Goal: Task Accomplishment & Management: Manage account settings

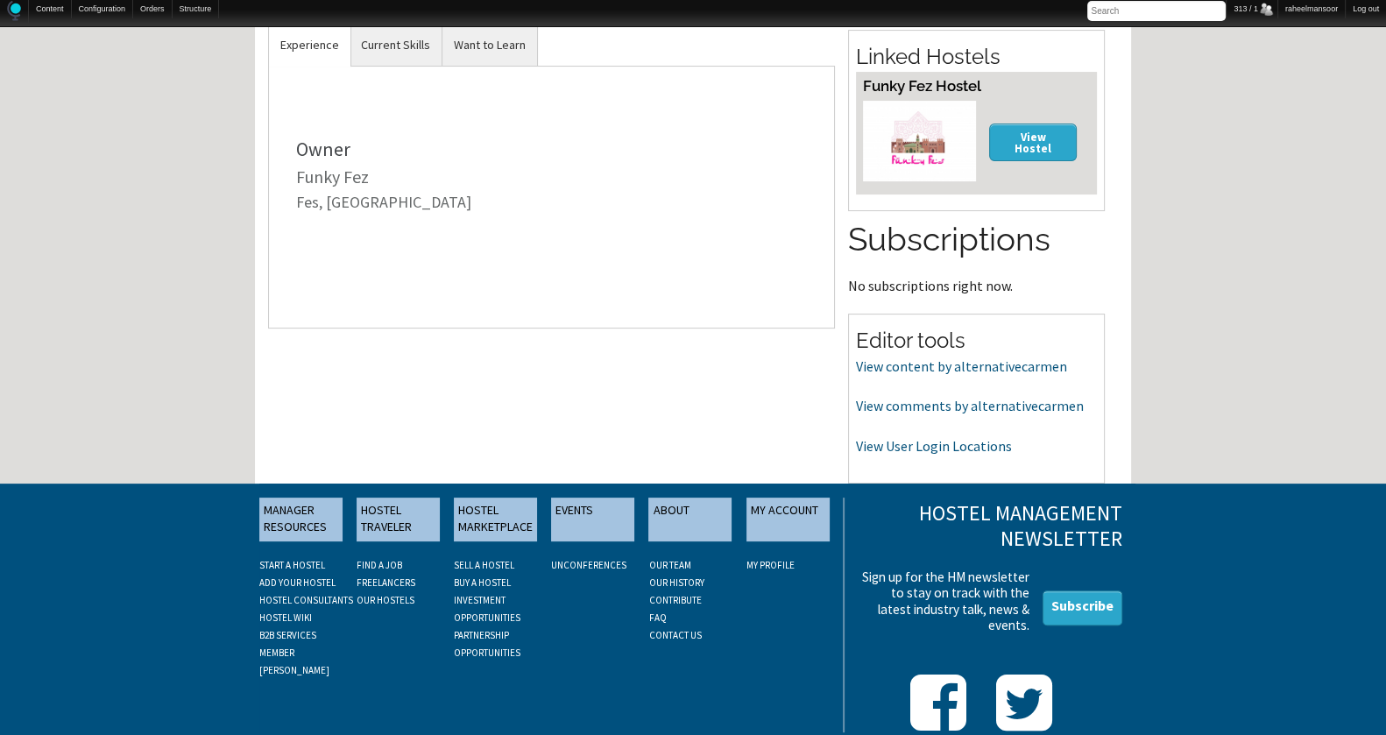
scroll to position [482, 0]
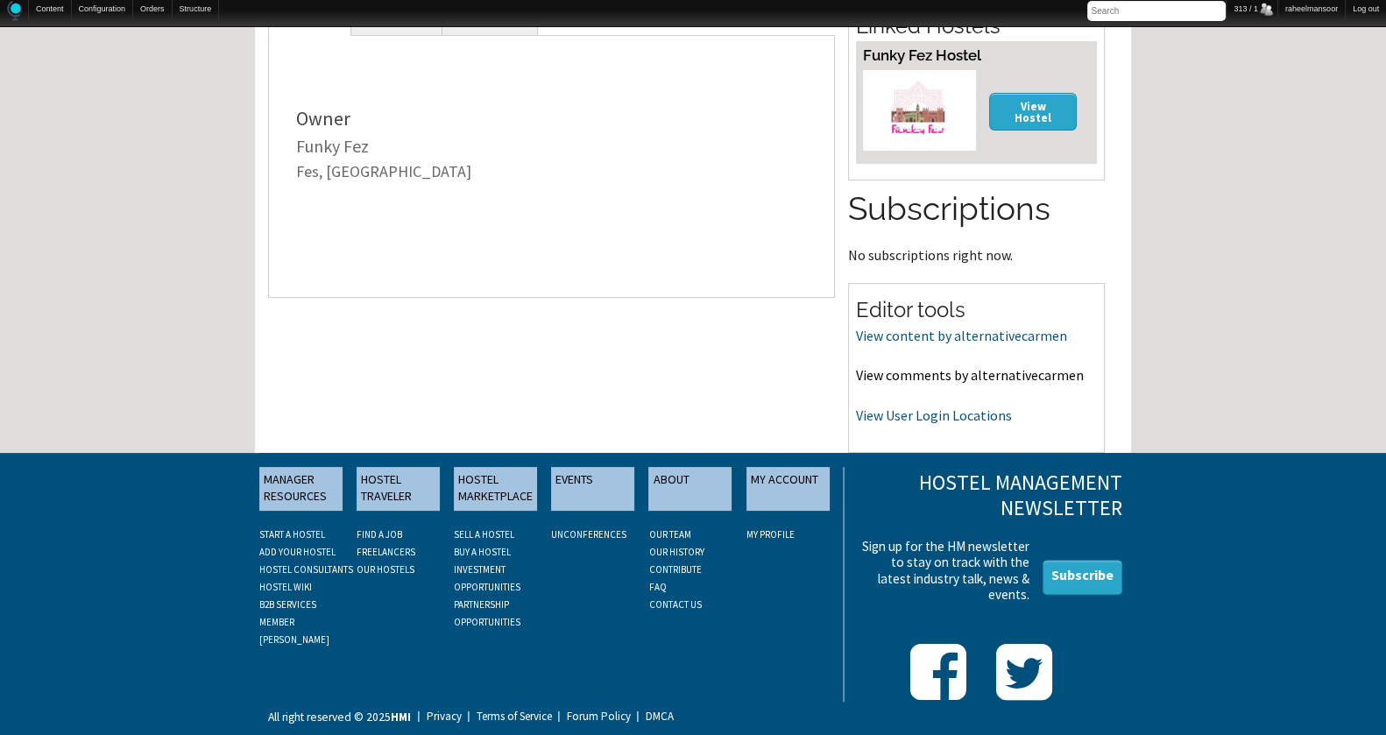
click at [946, 368] on link "View comments by alternativecarmen" at bounding box center [970, 375] width 228 height 18
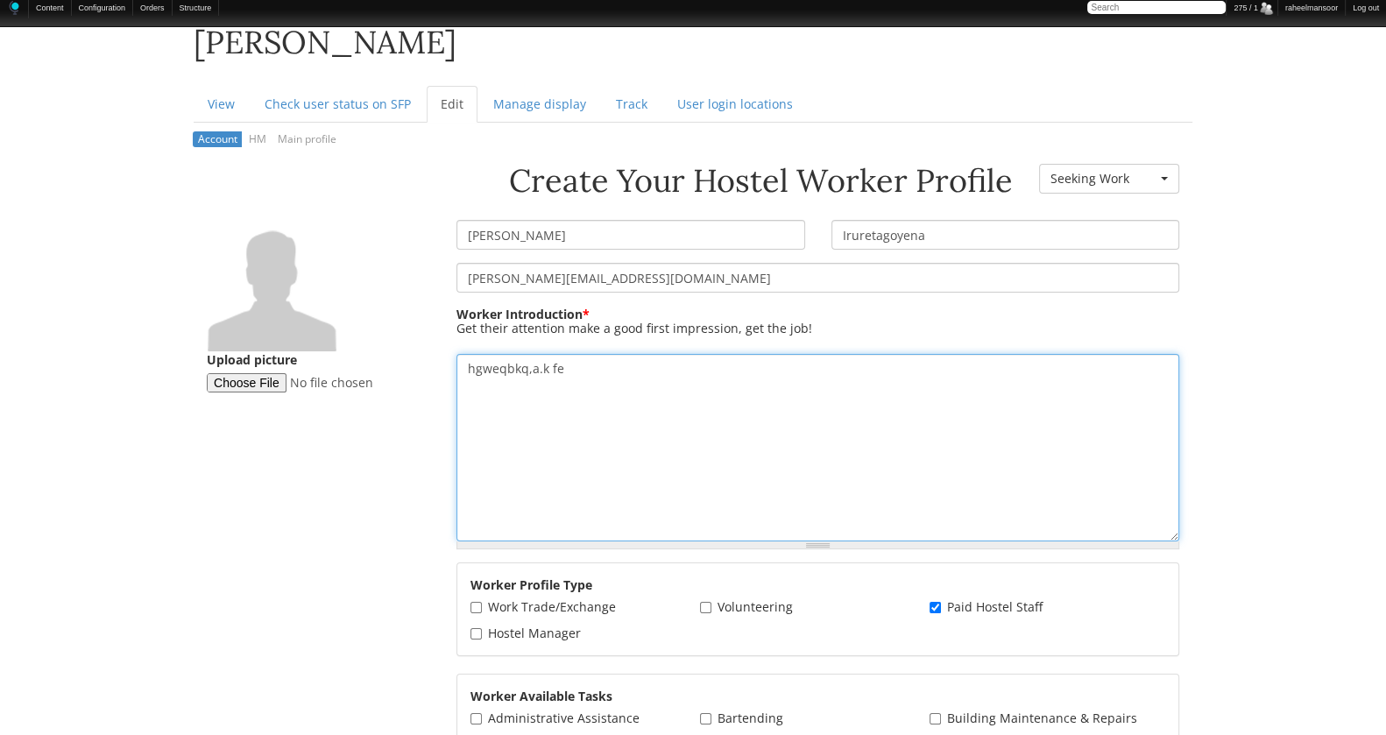
scroll to position [233, 0]
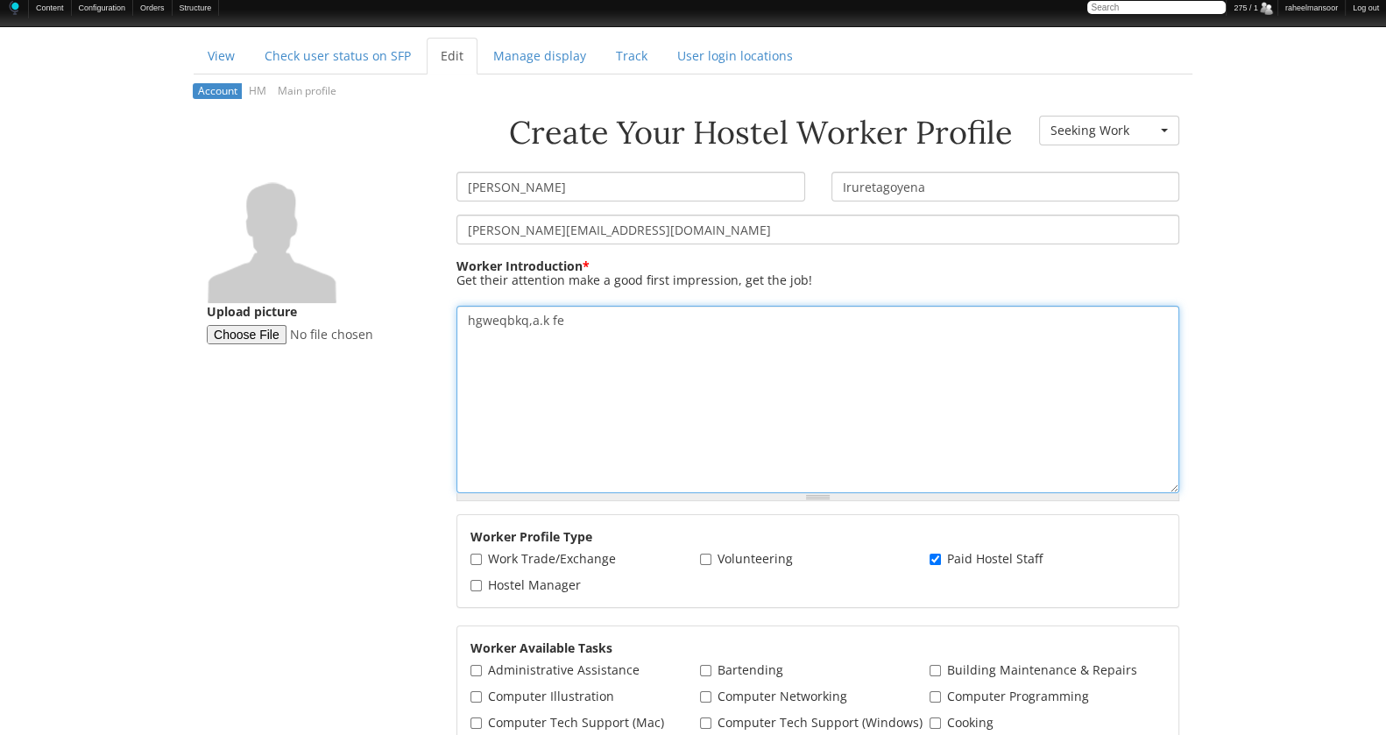
drag, startPoint x: 622, startPoint y: 551, endPoint x: 6, endPoint y: 733, distance: 642.3
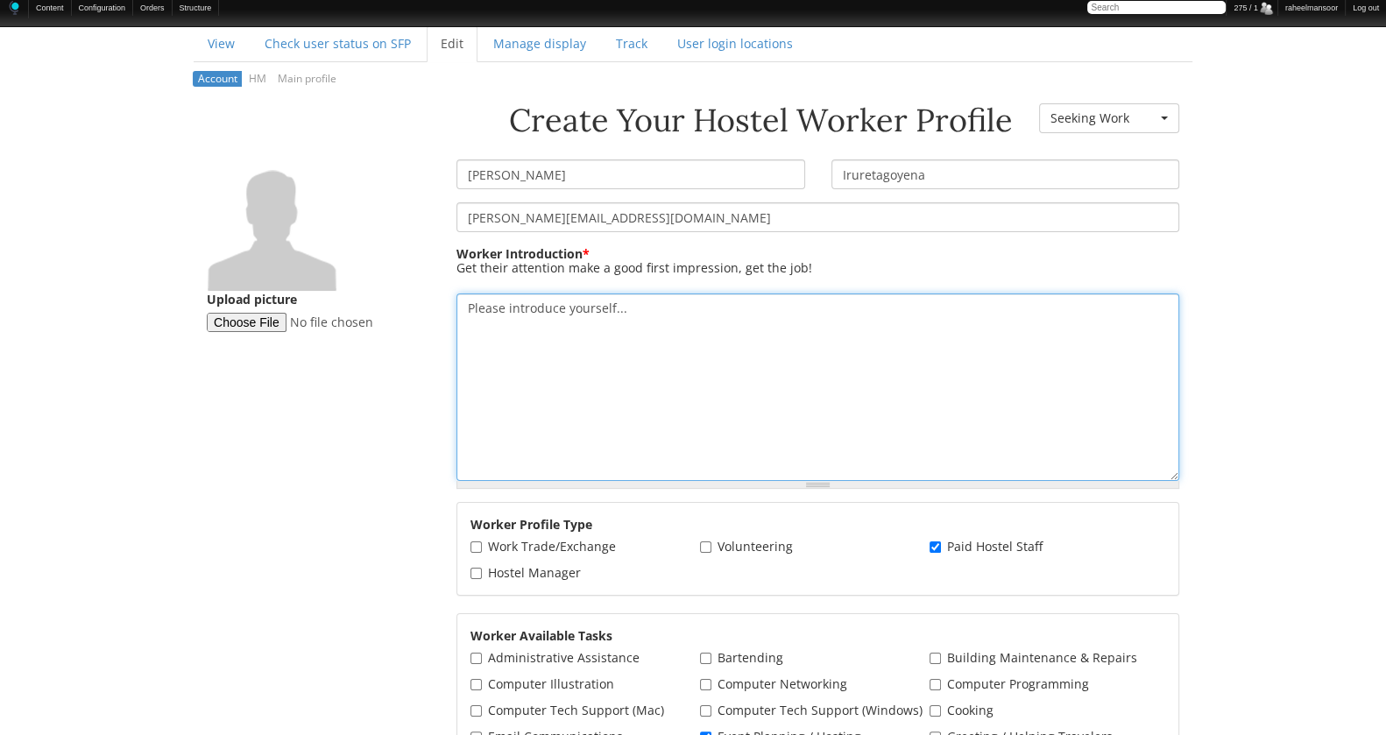
type textarea "Please introduce yourself..."
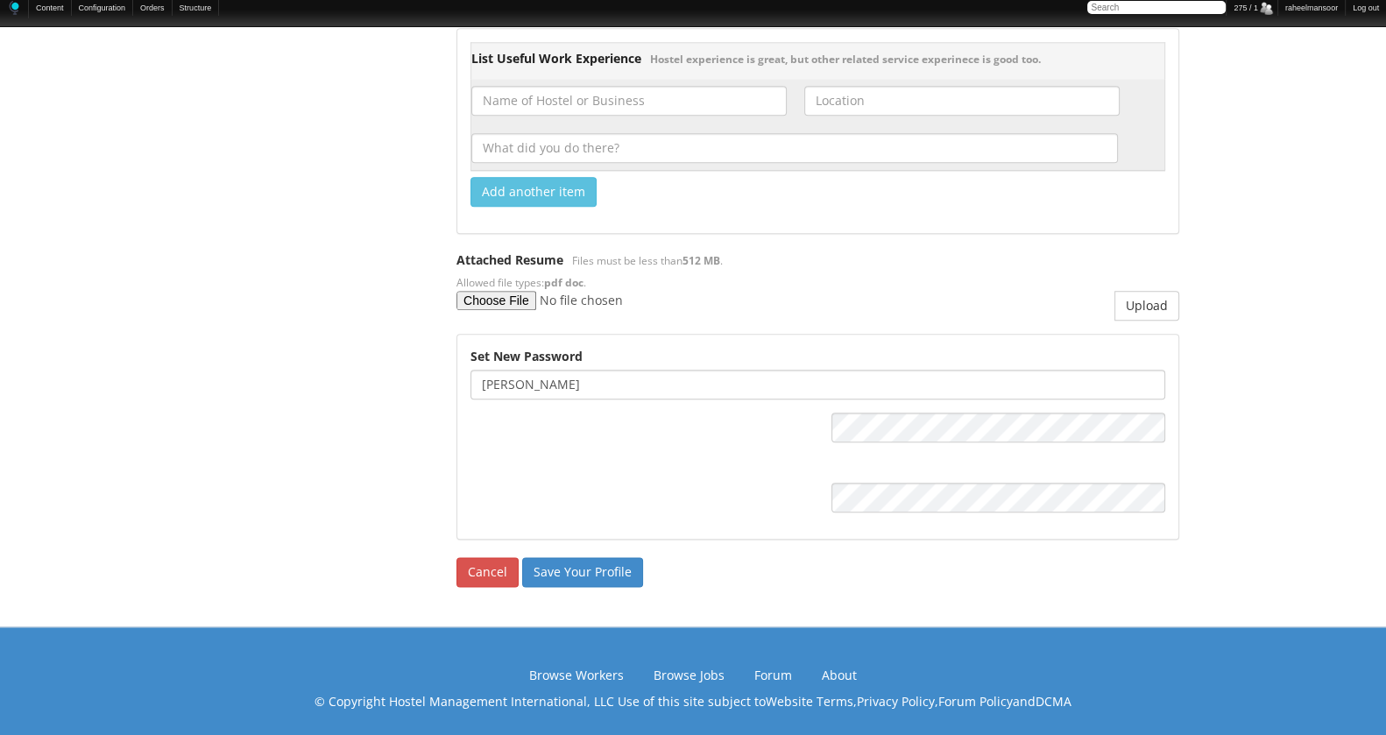
scroll to position [2308, 0]
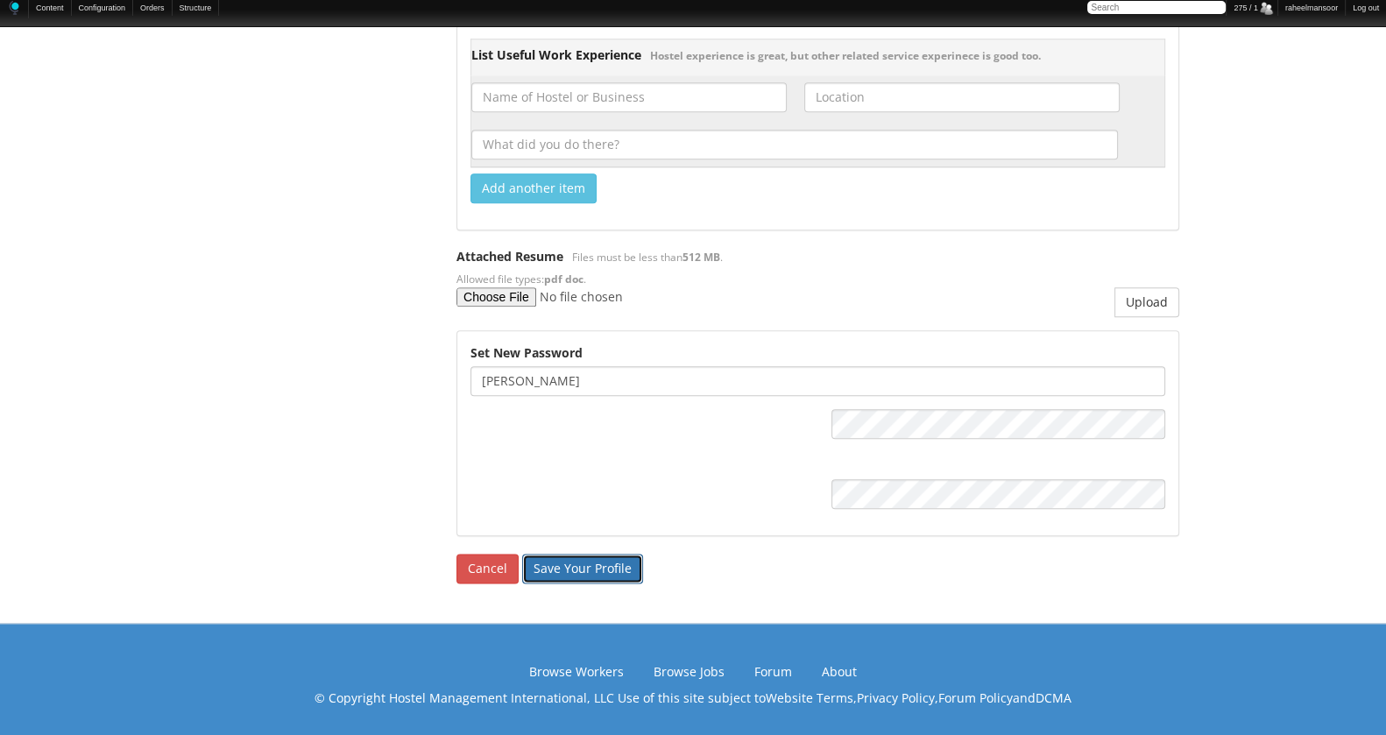
click at [569, 563] on input "Save Your Profile" at bounding box center [582, 569] width 121 height 30
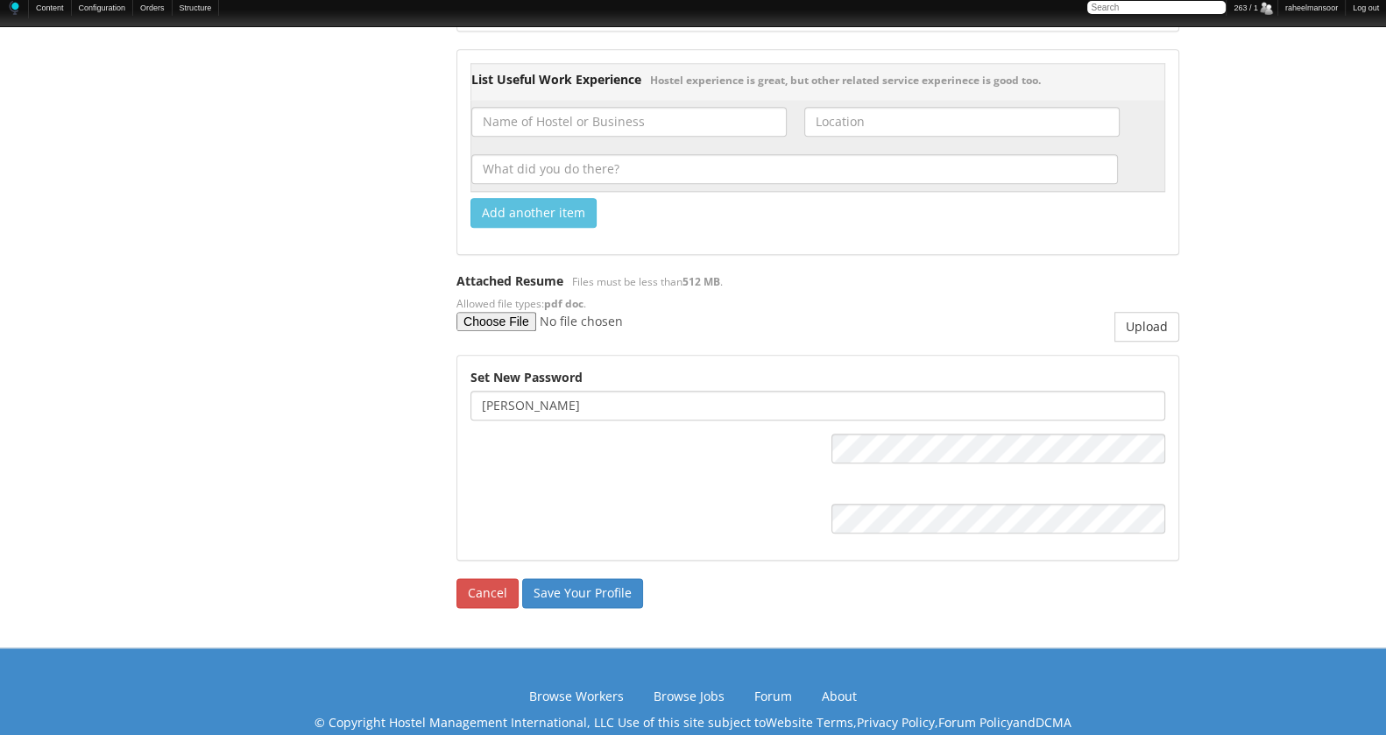
scroll to position [2295, 0]
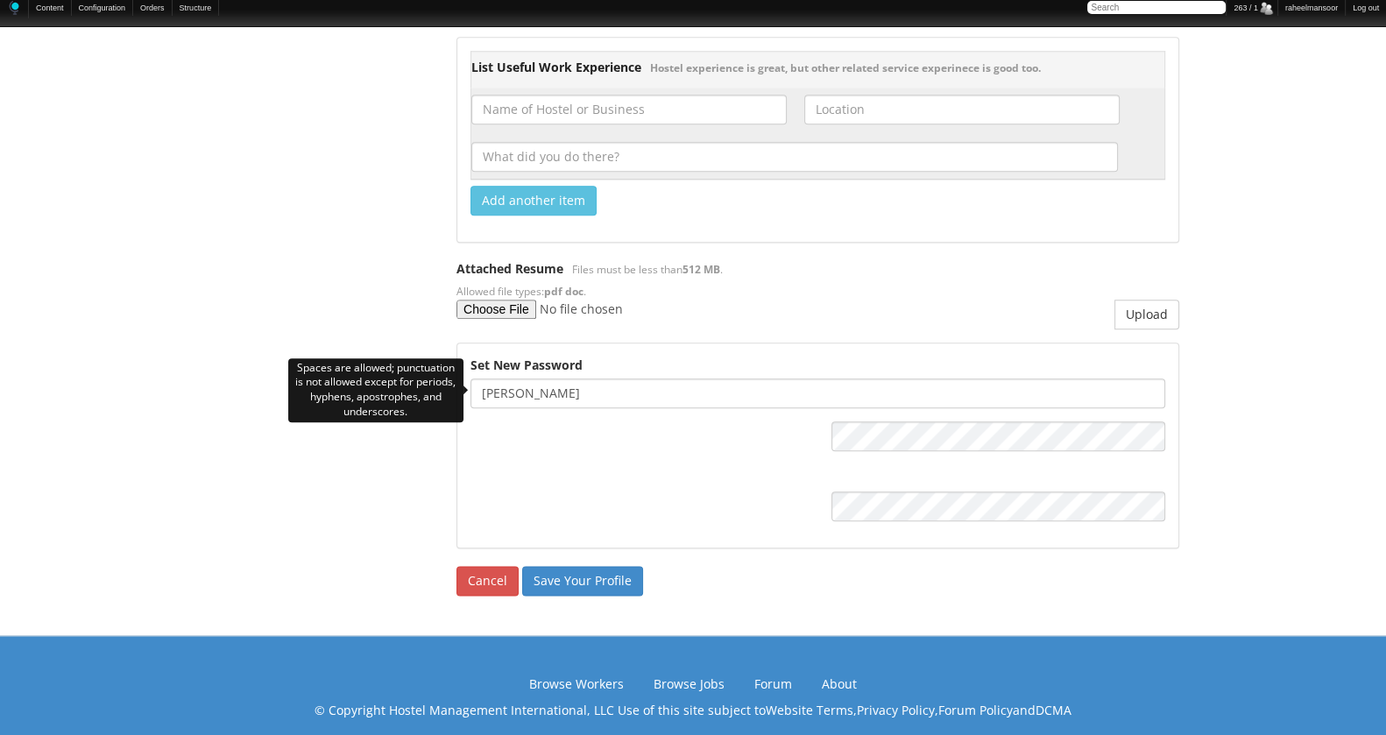
click at [553, 395] on input "[PERSON_NAME]" at bounding box center [817, 393] width 695 height 30
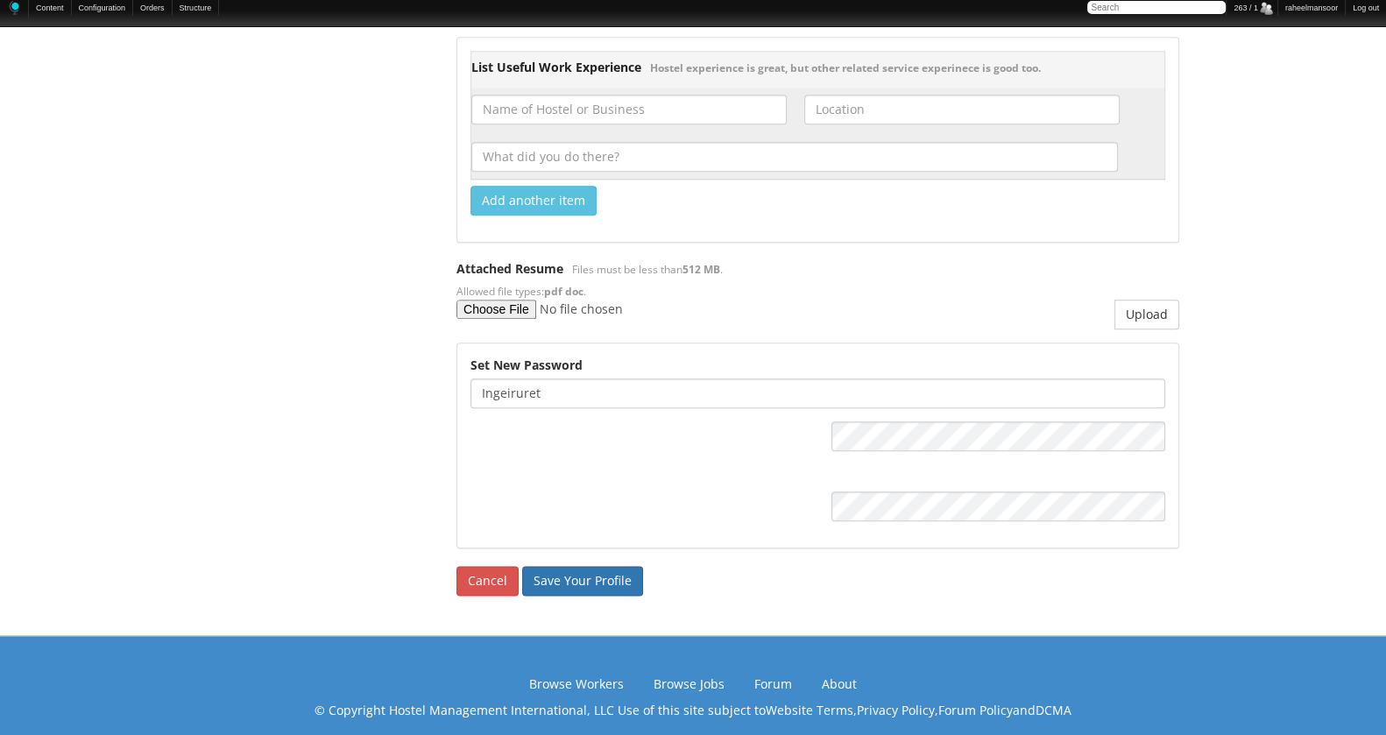
type input "ingeiruret"
click at [580, 576] on input "Save Your Profile" at bounding box center [582, 581] width 121 height 30
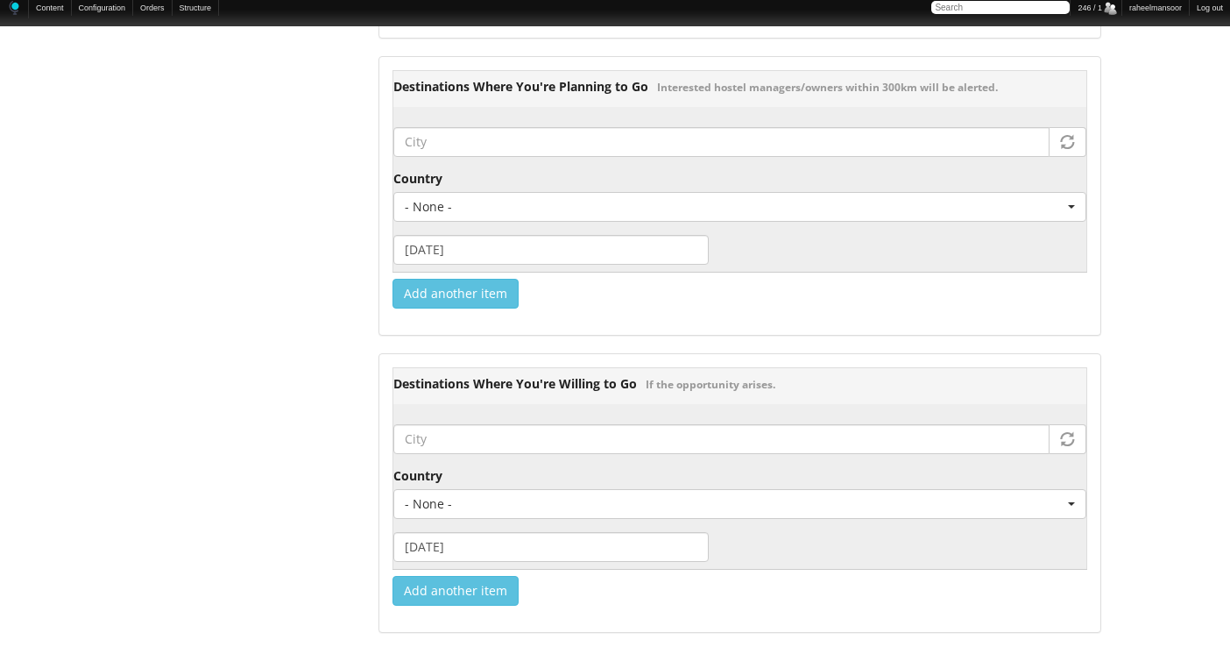
scroll to position [2243, 0]
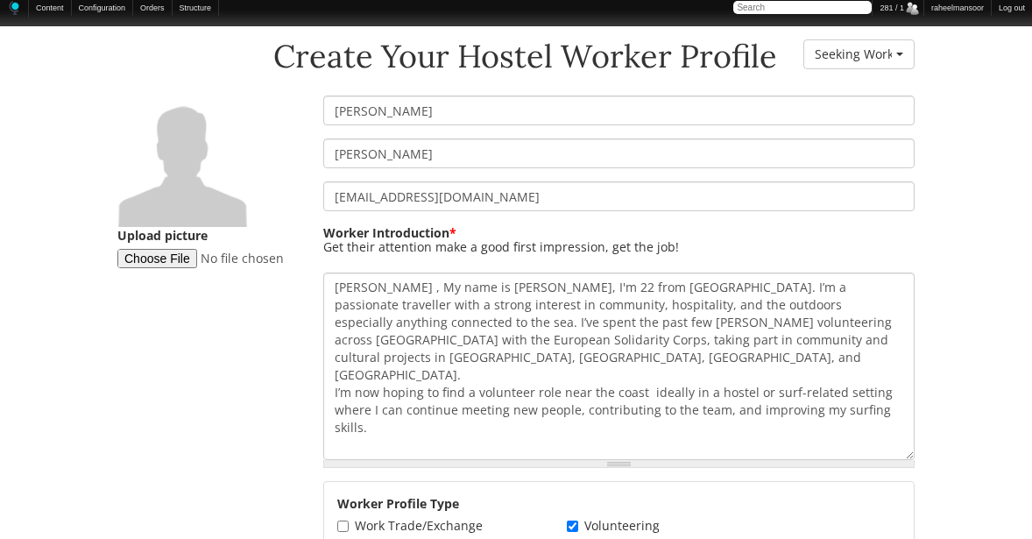
scroll to position [298, 0]
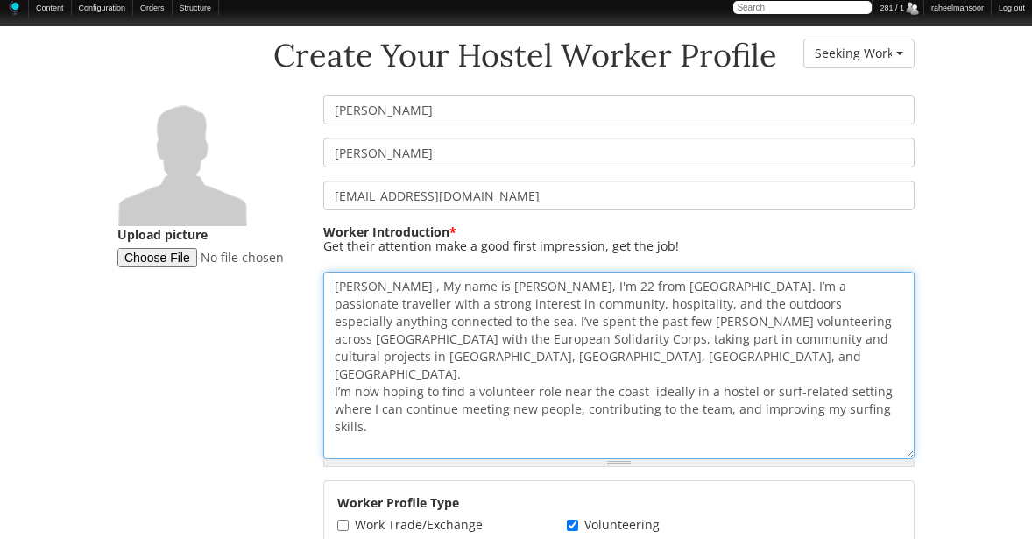
click at [788, 338] on textarea "Hiya , My name is Rebecca, I'm 22 from Ireland. I’m a passionate traveller with…" at bounding box center [618, 365] width 591 height 187
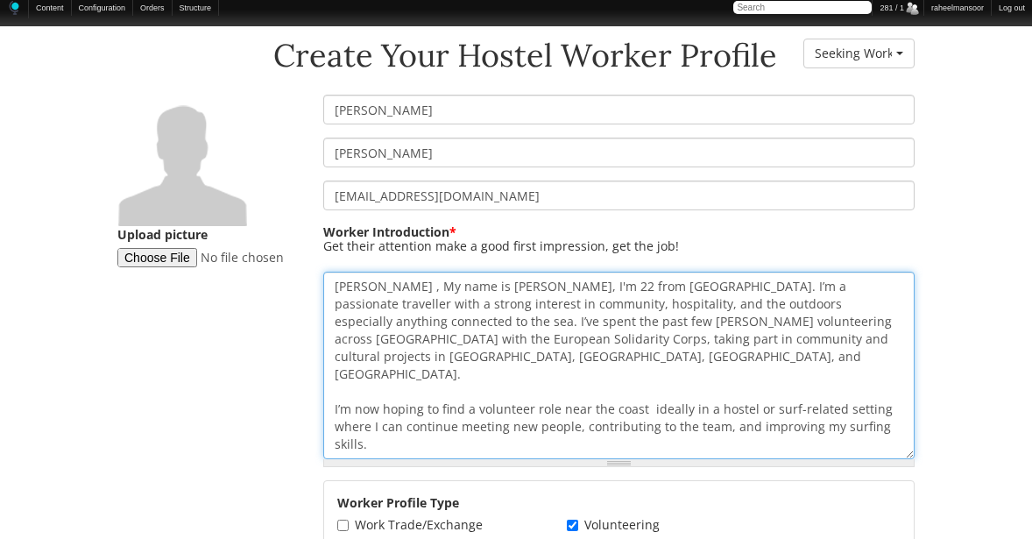
type textarea "Hiya , My name is Rebecca, I'm 22 from Ireland. I’m a passionate traveller with…"
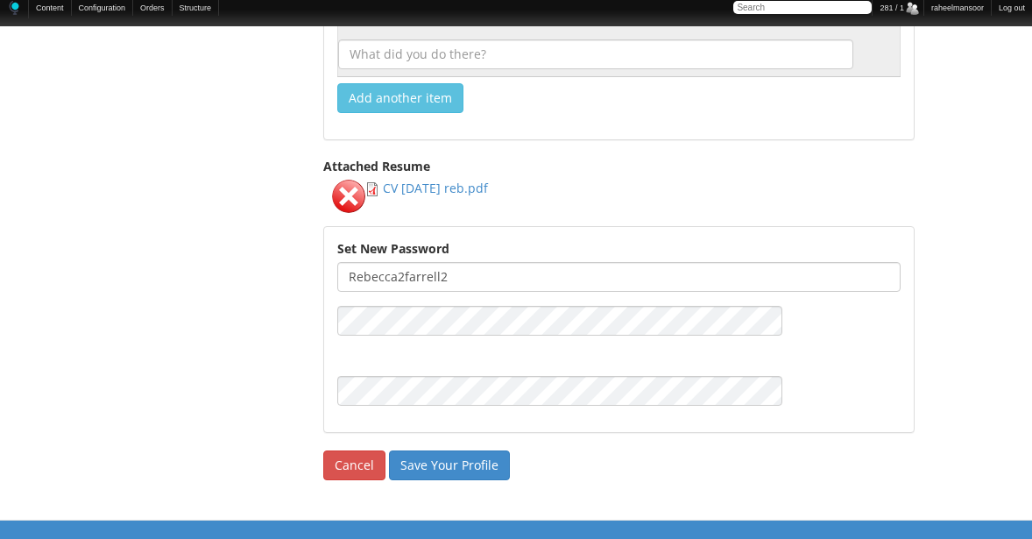
scroll to position [2764, 0]
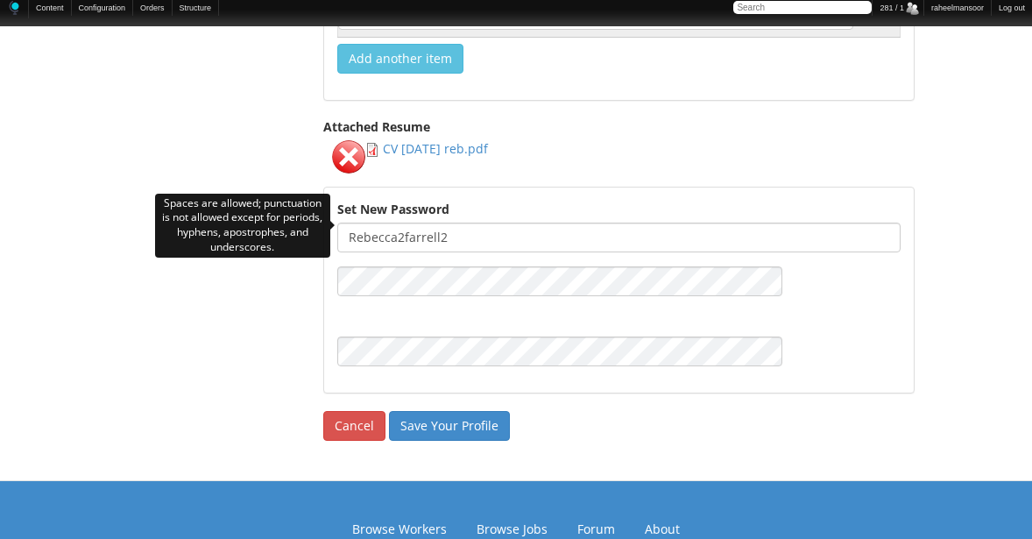
click at [406, 223] on input "Rebecca2farrell2" at bounding box center [618, 238] width 563 height 30
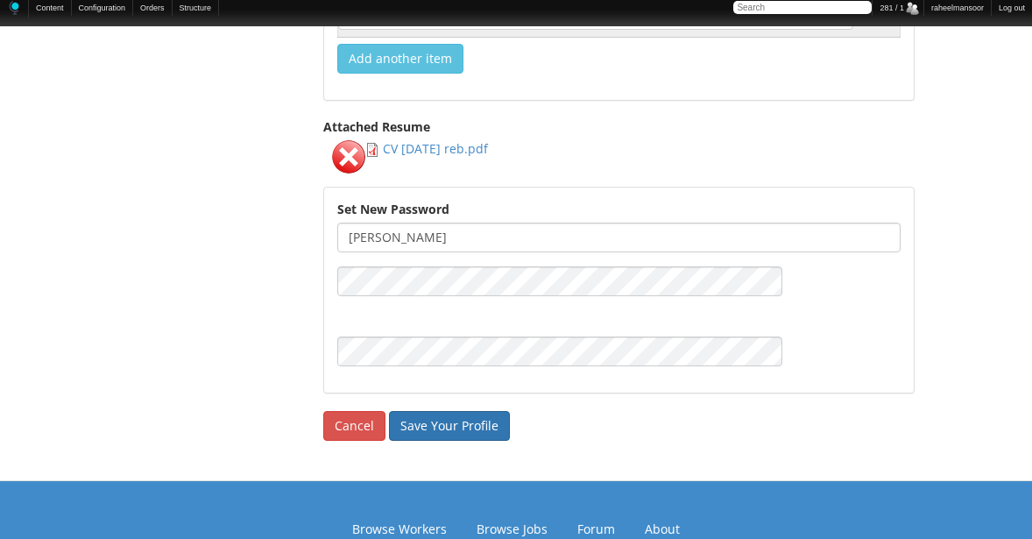
type input "Rebeccafarrell"
click at [486, 421] on input "Save Your Profile" at bounding box center [449, 426] width 121 height 30
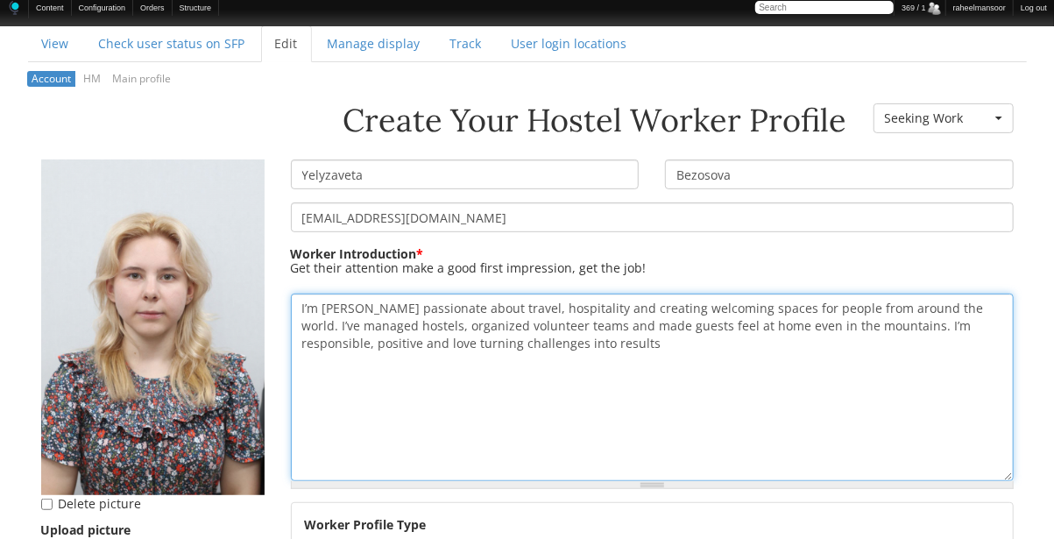
click at [343, 311] on textarea "I’m Lisa passionate about travel, hospitality and creating welcoming spaces for…" at bounding box center [652, 387] width 723 height 187
click at [933, 308] on textarea "I’m Lisa passionate about travel, hospitality and creating welcoming spaces for…" at bounding box center [652, 387] width 723 height 187
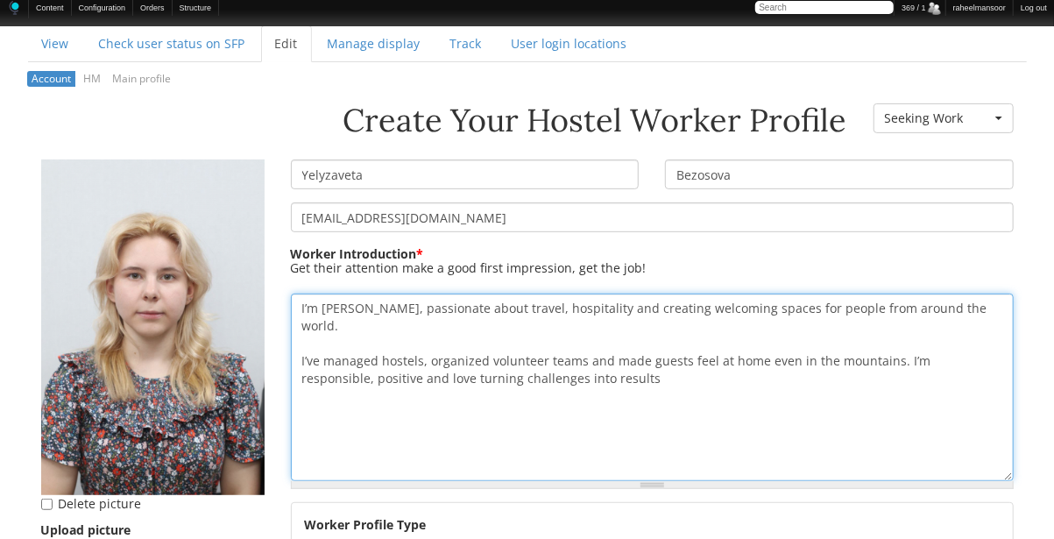
click at [892, 338] on textarea "I’m Lisa passionate about travel, hospitality and creating welcoming spaces for…" at bounding box center [652, 387] width 723 height 187
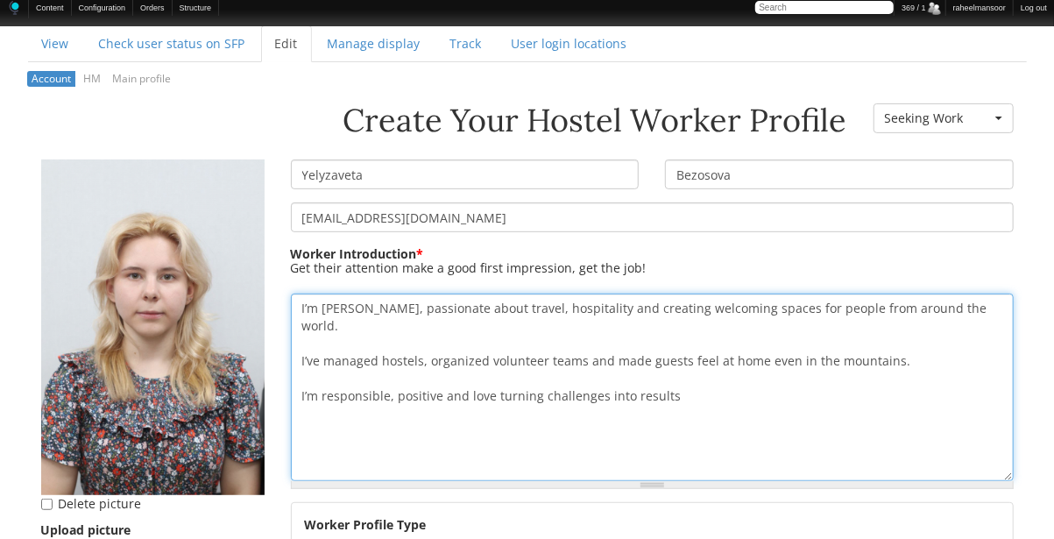
click at [726, 374] on textarea "I’m Lisa passionate about travel, hospitality and creating welcoming spaces for…" at bounding box center [652, 387] width 723 height 187
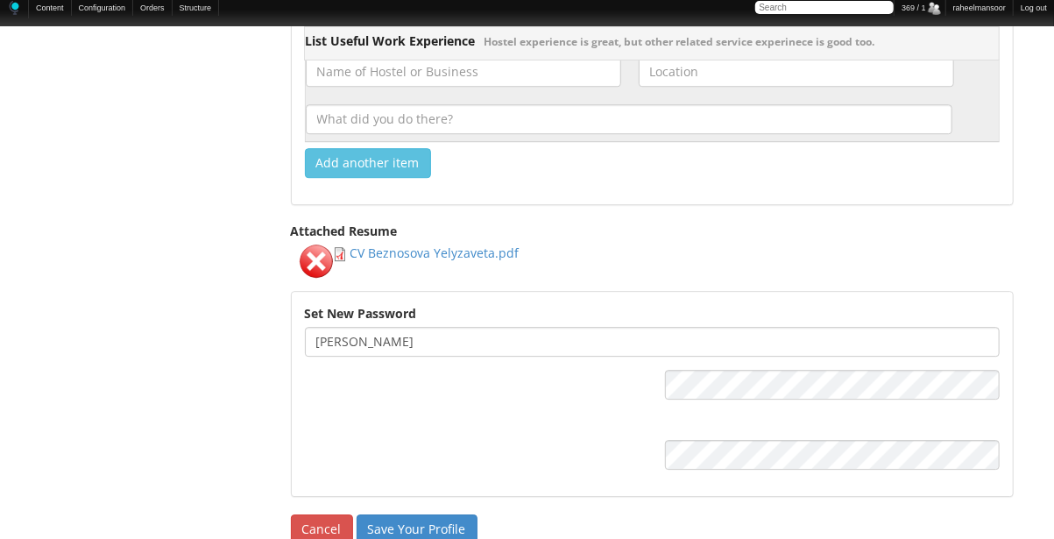
scroll to position [2336, 0]
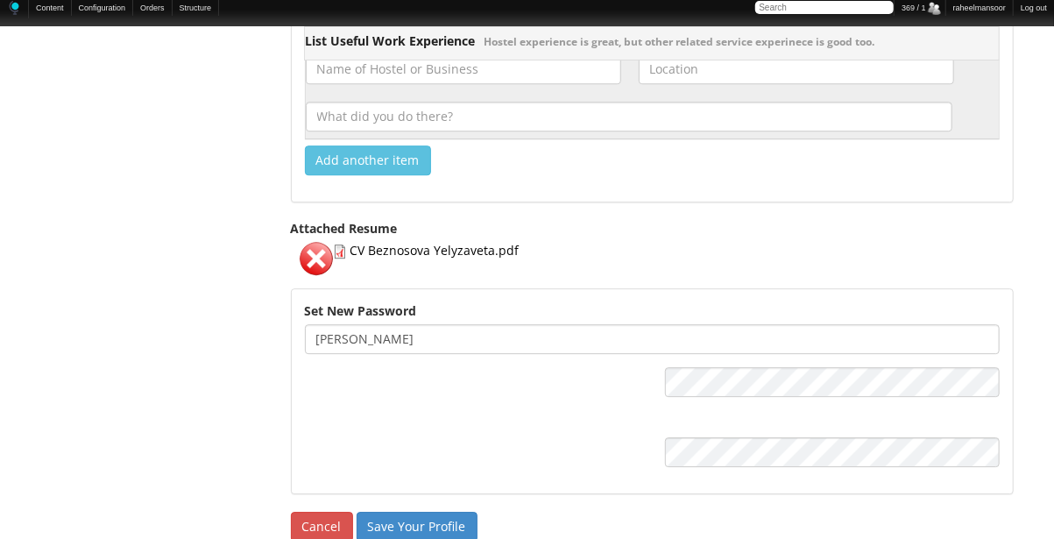
type textarea "I’m Lisa, passionate about travel, hospitality and creating welcoming spaces fo…"
click at [438, 517] on input "Save Your Profile" at bounding box center [417, 527] width 121 height 30
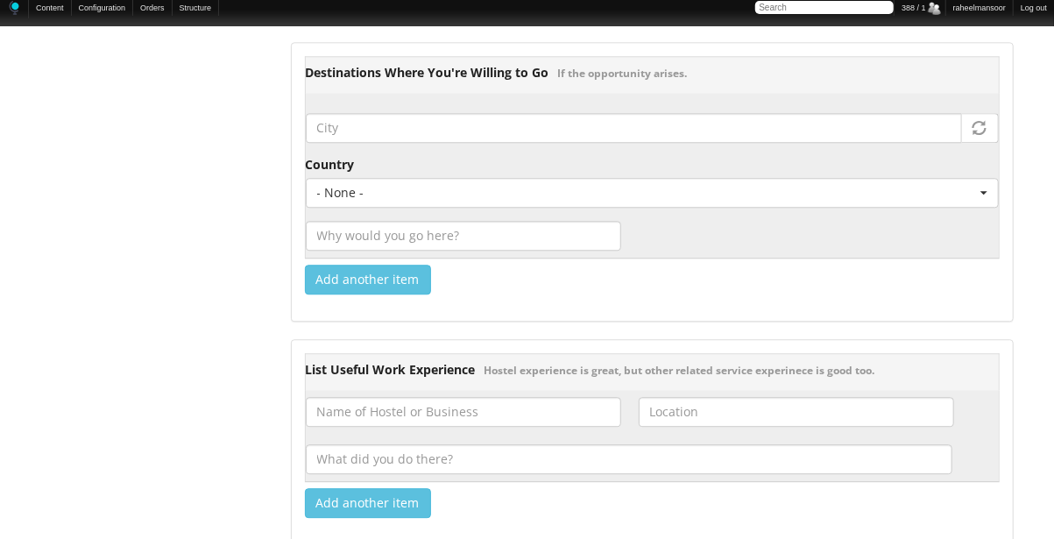
scroll to position [2543, 0]
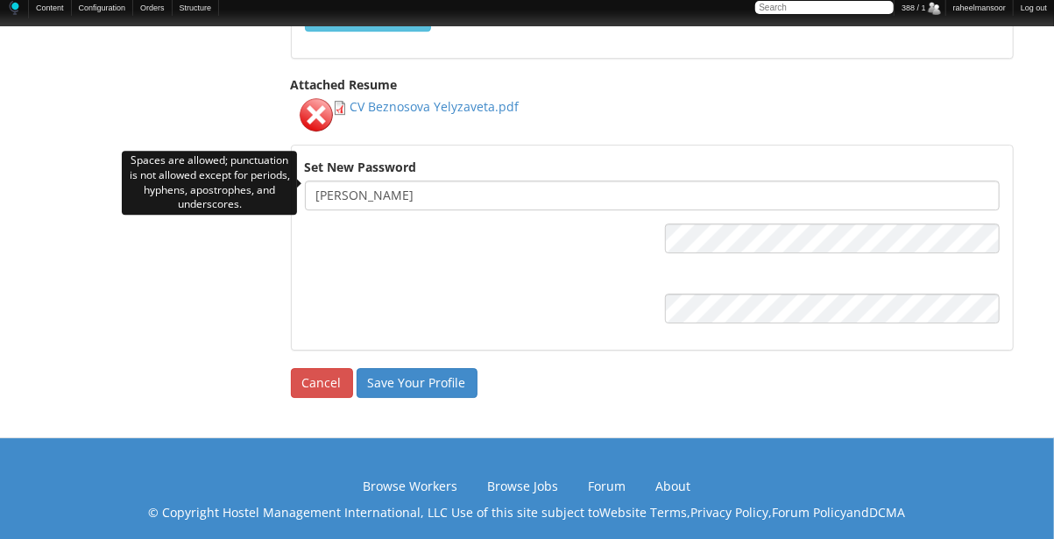
drag, startPoint x: 375, startPoint y: 187, endPoint x: 493, endPoint y: 175, distance: 118.8
click at [493, 180] on input "[PERSON_NAME]" at bounding box center [652, 195] width 695 height 30
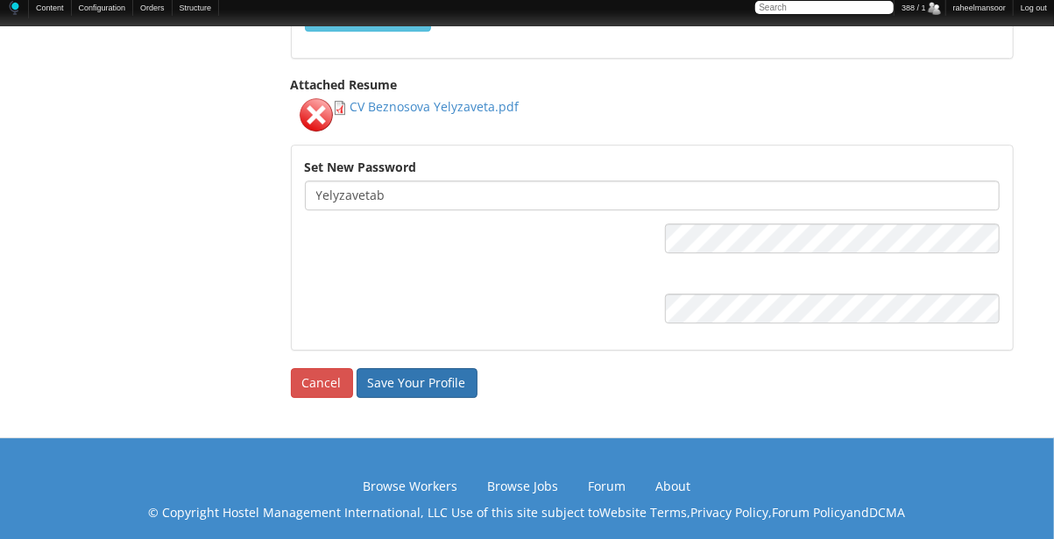
type input "Yelyzavetab"
click at [447, 373] on input "Save Your Profile" at bounding box center [417, 383] width 121 height 30
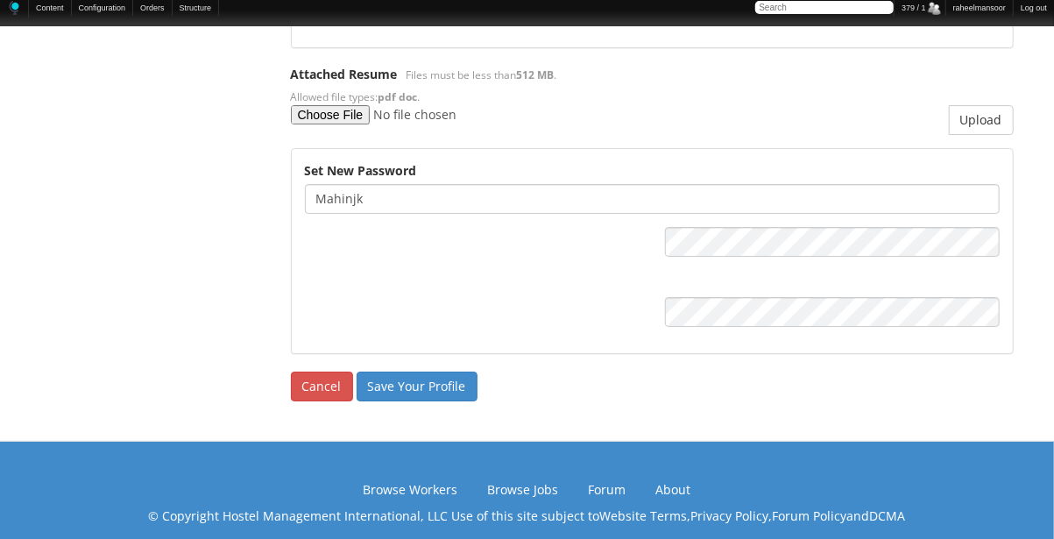
scroll to position [2830, 0]
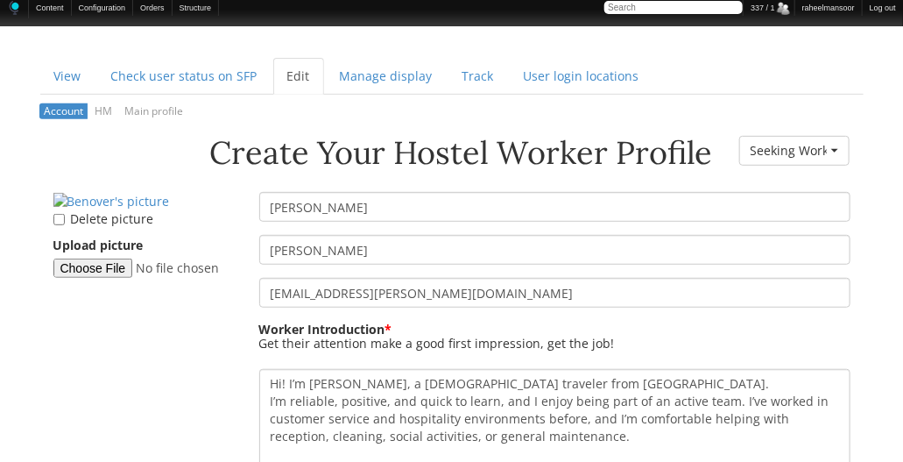
scroll to position [200, 0]
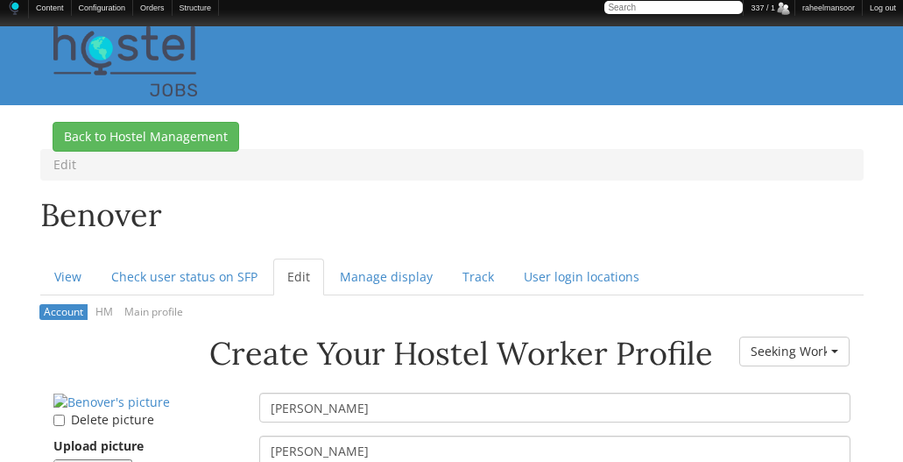
click at [246, 393] on div "Aaron Schroeter" at bounding box center [555, 436] width 618 height 86
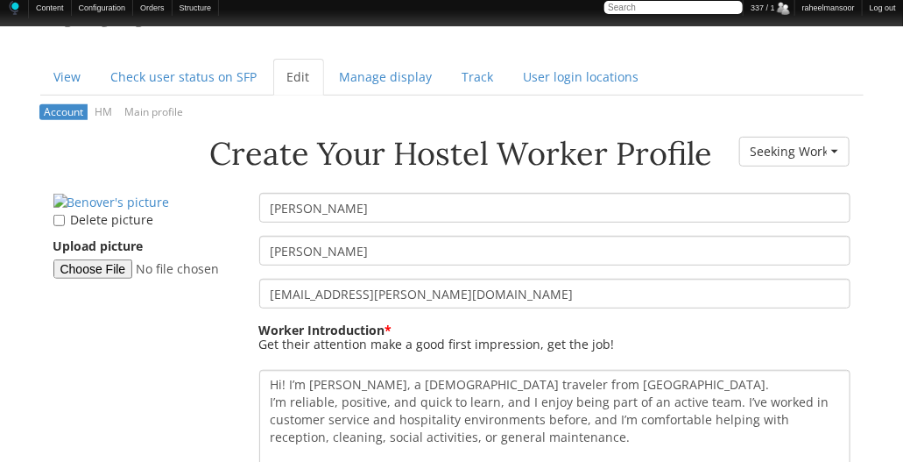
drag, startPoint x: 366, startPoint y: 258, endPoint x: 248, endPoint y: 250, distance: 118.5
click at [248, 250] on div "Schroeter" at bounding box center [555, 251] width 618 height 30
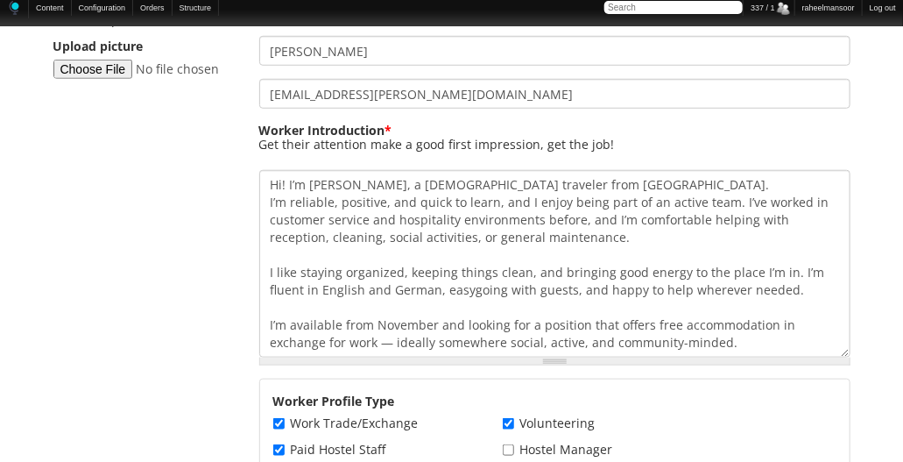
scroll to position [400, 0]
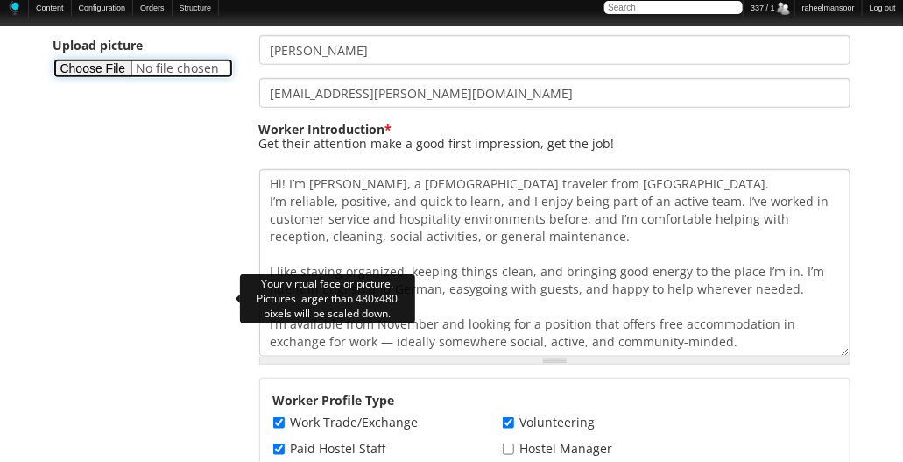
click at [106, 78] on input "Upload picture" at bounding box center [143, 68] width 180 height 19
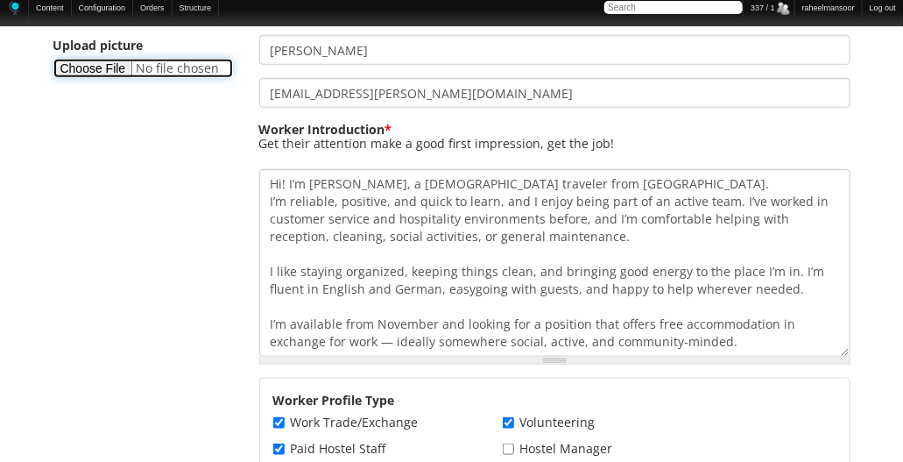
type input "C:\fakepath\Aaron-Schroeter.png"
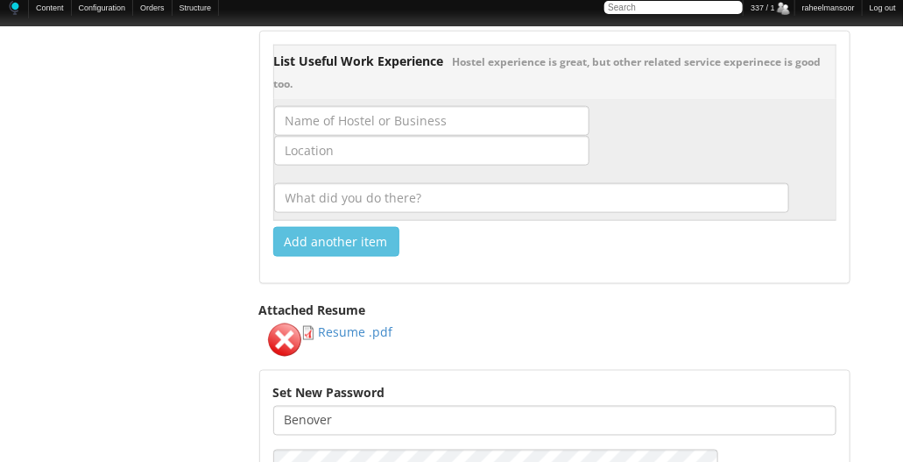
scroll to position [3049, 0]
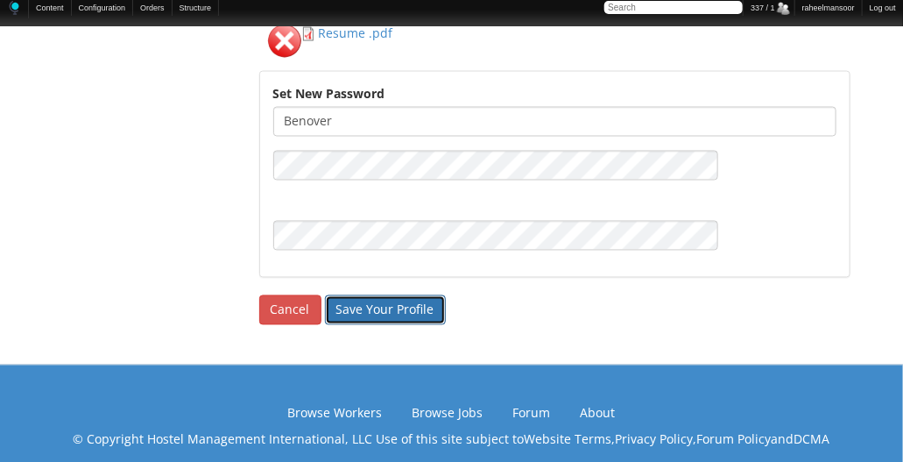
click at [414, 295] on input "Save Your Profile" at bounding box center [385, 310] width 121 height 30
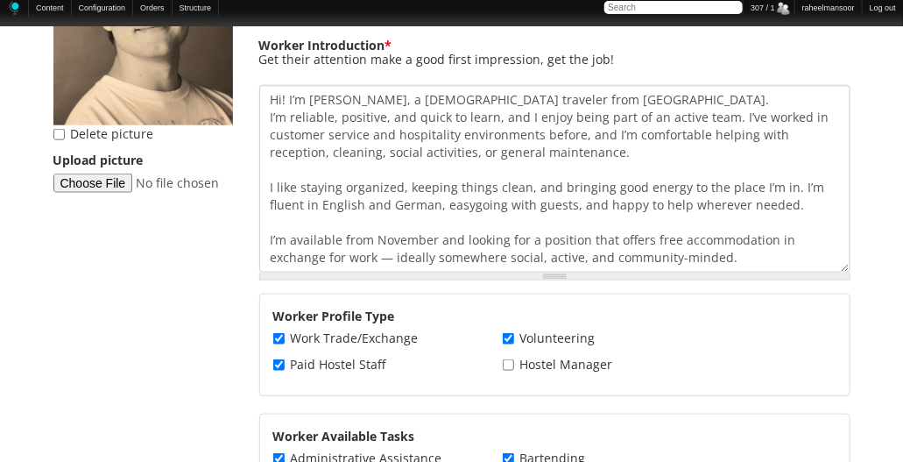
scroll to position [107, 0]
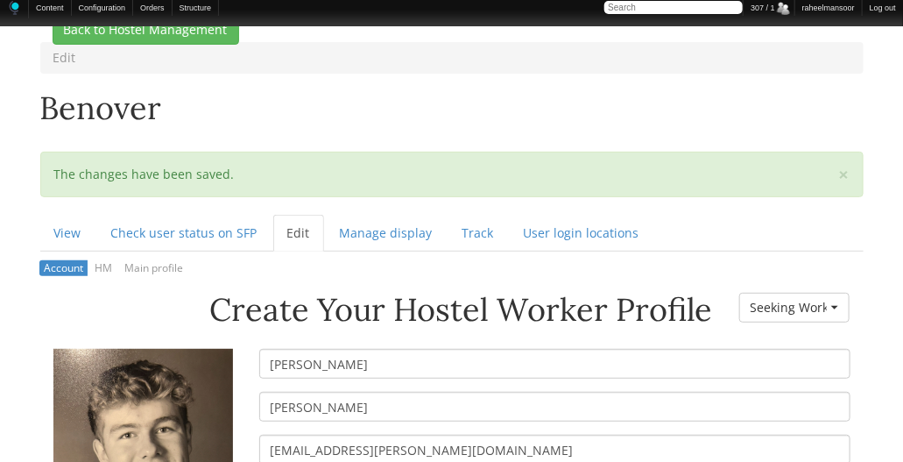
click at [468, 119] on h1 "Benover" at bounding box center [452, 112] width 824 height 43
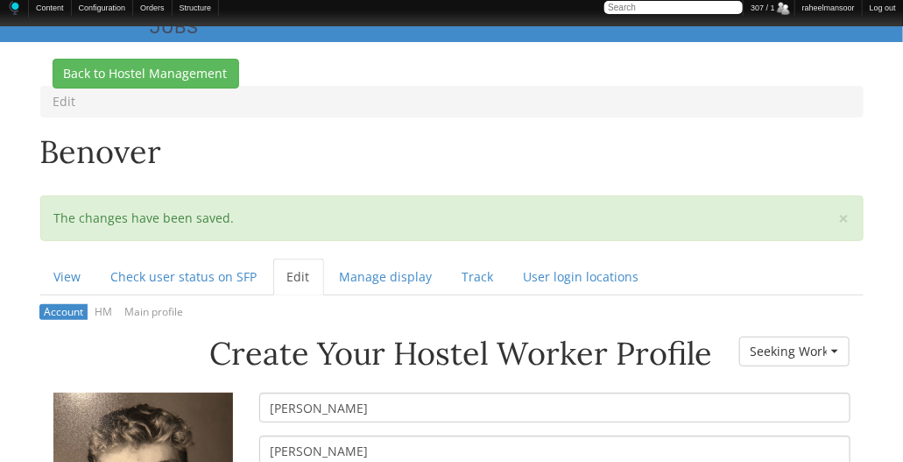
scroll to position [0, 0]
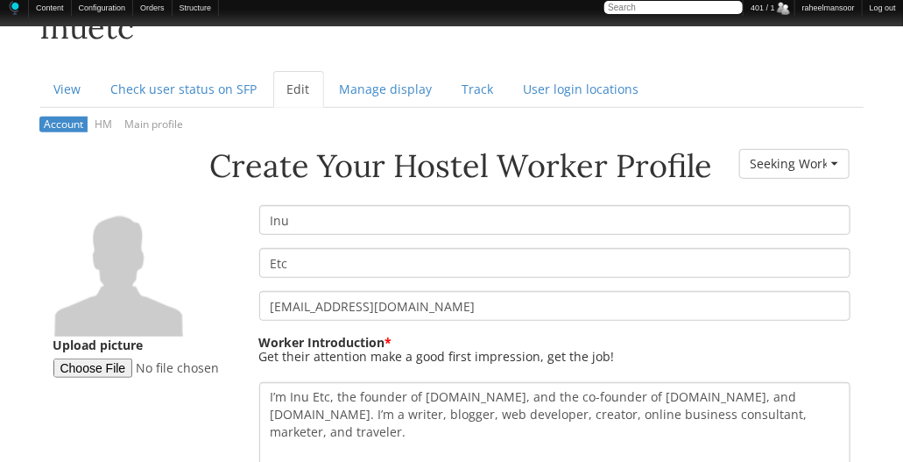
scroll to position [200, 0]
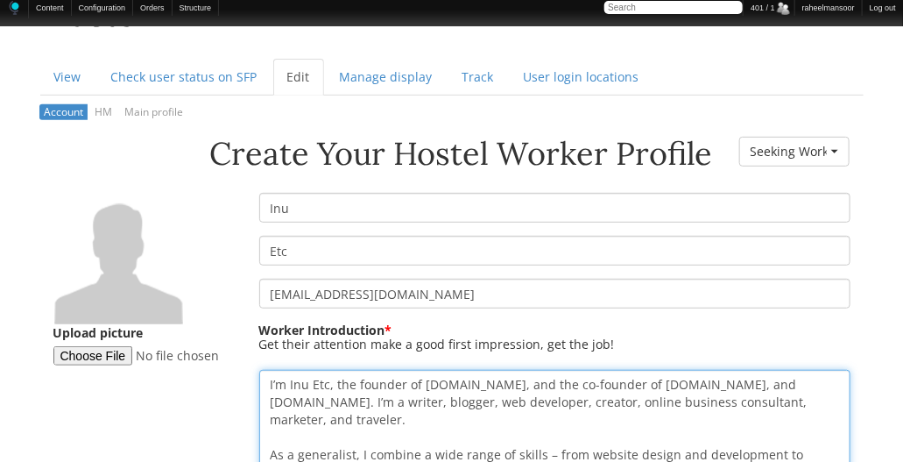
click at [328, 385] on textarea "I’m Inu Etc, the founder of [DOMAIN_NAME], and the co-founder of [DOMAIN_NAME],…" at bounding box center [554, 463] width 591 height 187
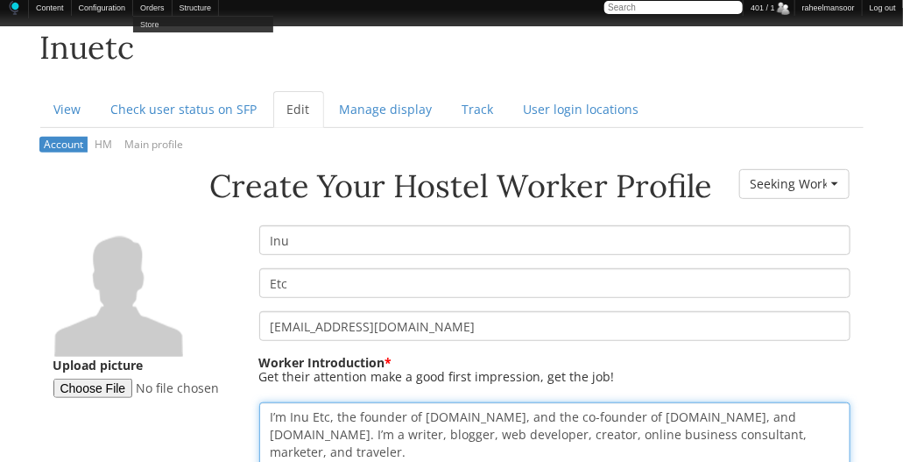
scroll to position [0, 0]
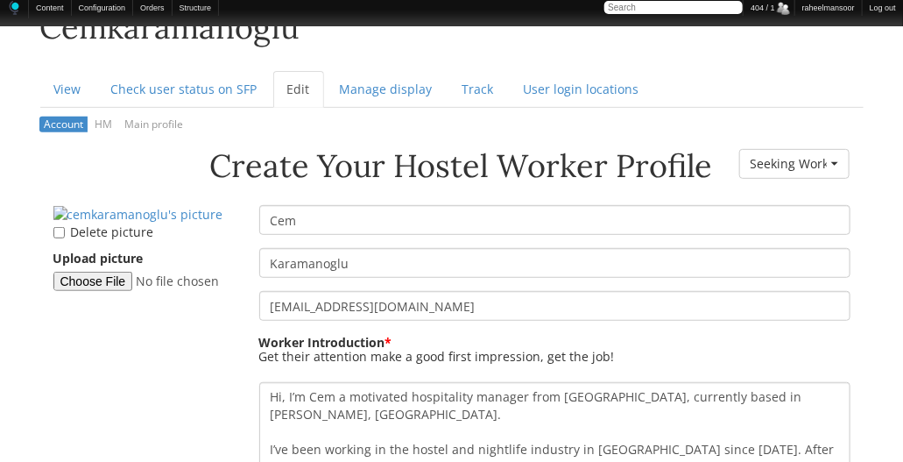
scroll to position [188, 0]
drag, startPoint x: 403, startPoint y: 254, endPoint x: 211, endPoint y: 237, distance: 192.6
click at [211, 148] on div "Create Your Hostel Worker Profile Worker Resume Status - None - Currently Worki…" at bounding box center [452, 148] width 824 height 0
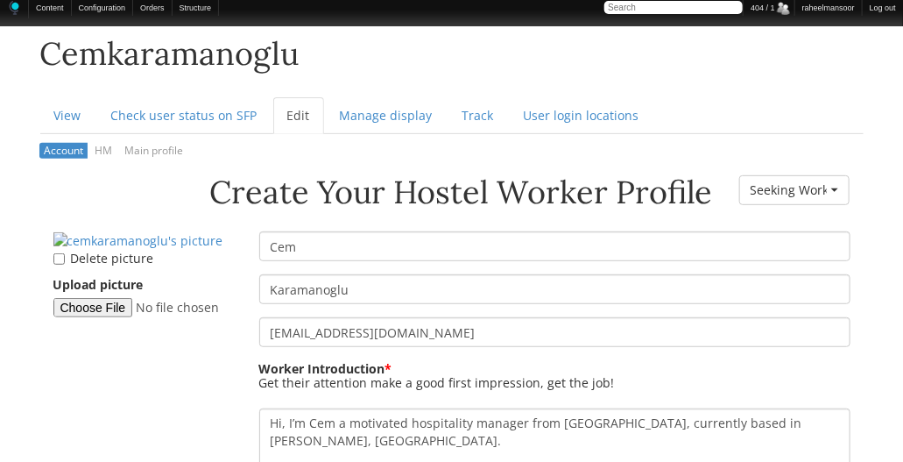
scroll to position [161, 0]
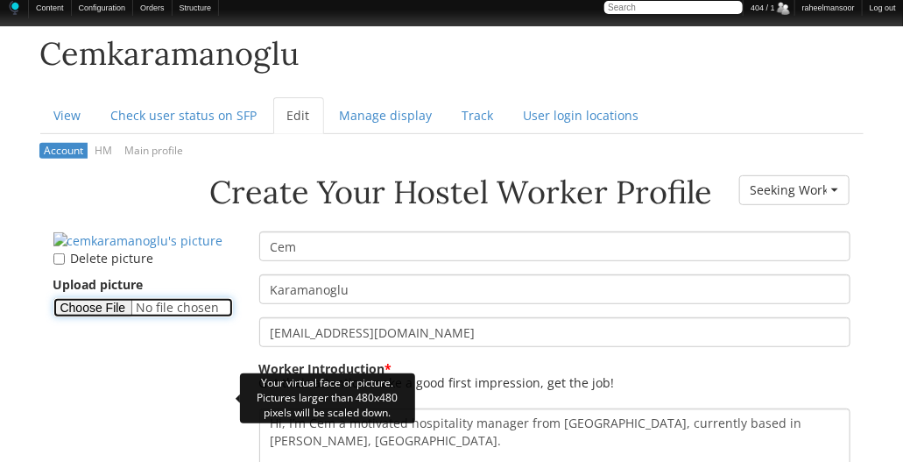
click at [124, 317] on input "Upload picture" at bounding box center [143, 307] width 180 height 19
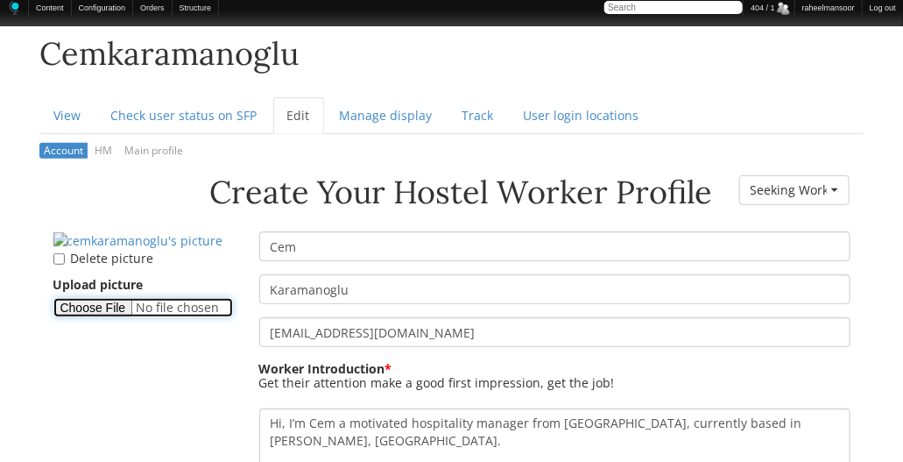
type input "C:\fakepath\Cem-Karamanoglu.png"
click at [249, 345] on div "cemkaramanoglu99@outlook.com Worker Introduction * Hi, I’m Cem a motivated hosp…" at bounding box center [555, 467] width 618 height 300
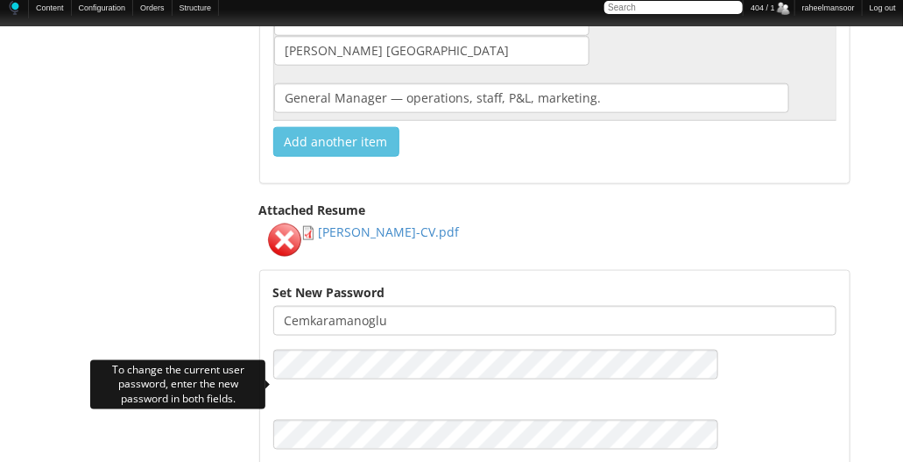
scroll to position [2881, 0]
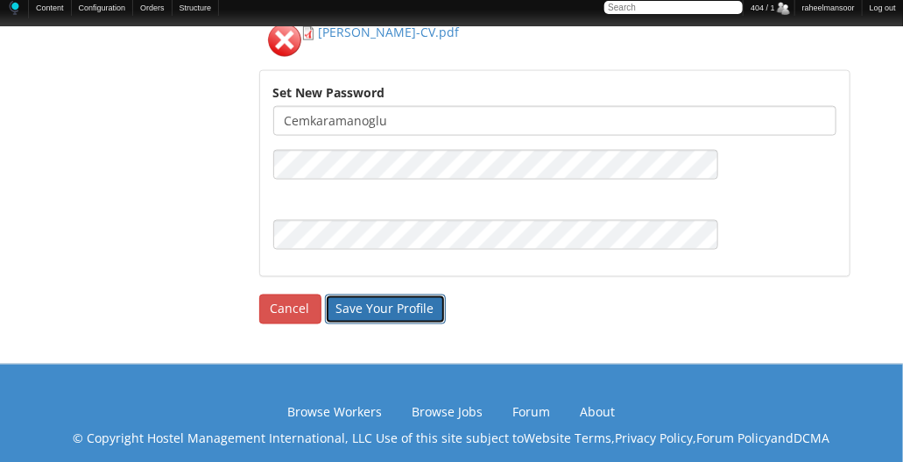
click at [392, 296] on input "Save Your Profile" at bounding box center [385, 309] width 121 height 30
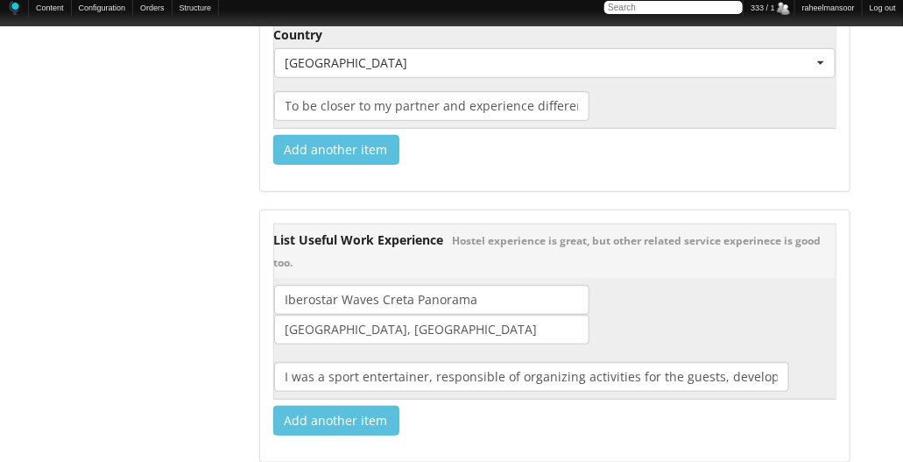
scroll to position [1602, 0]
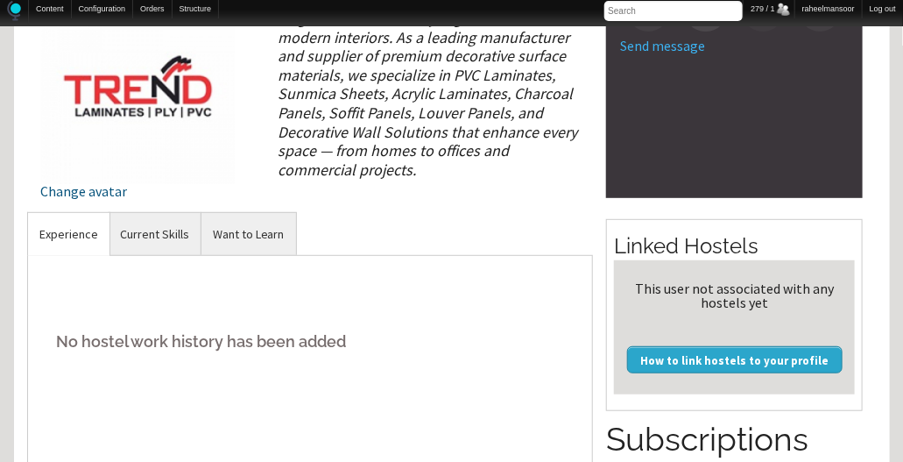
scroll to position [200, 0]
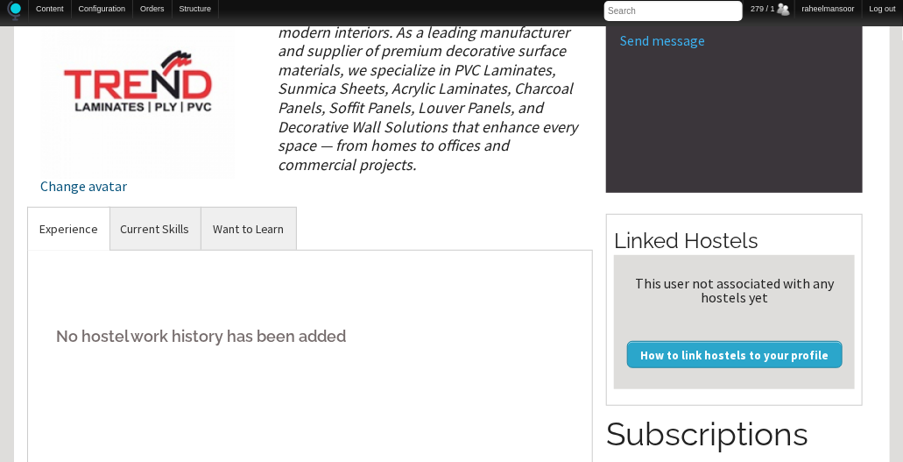
click at [552, 371] on div "No hostel work history has been added" at bounding box center [310, 381] width 567 height 263
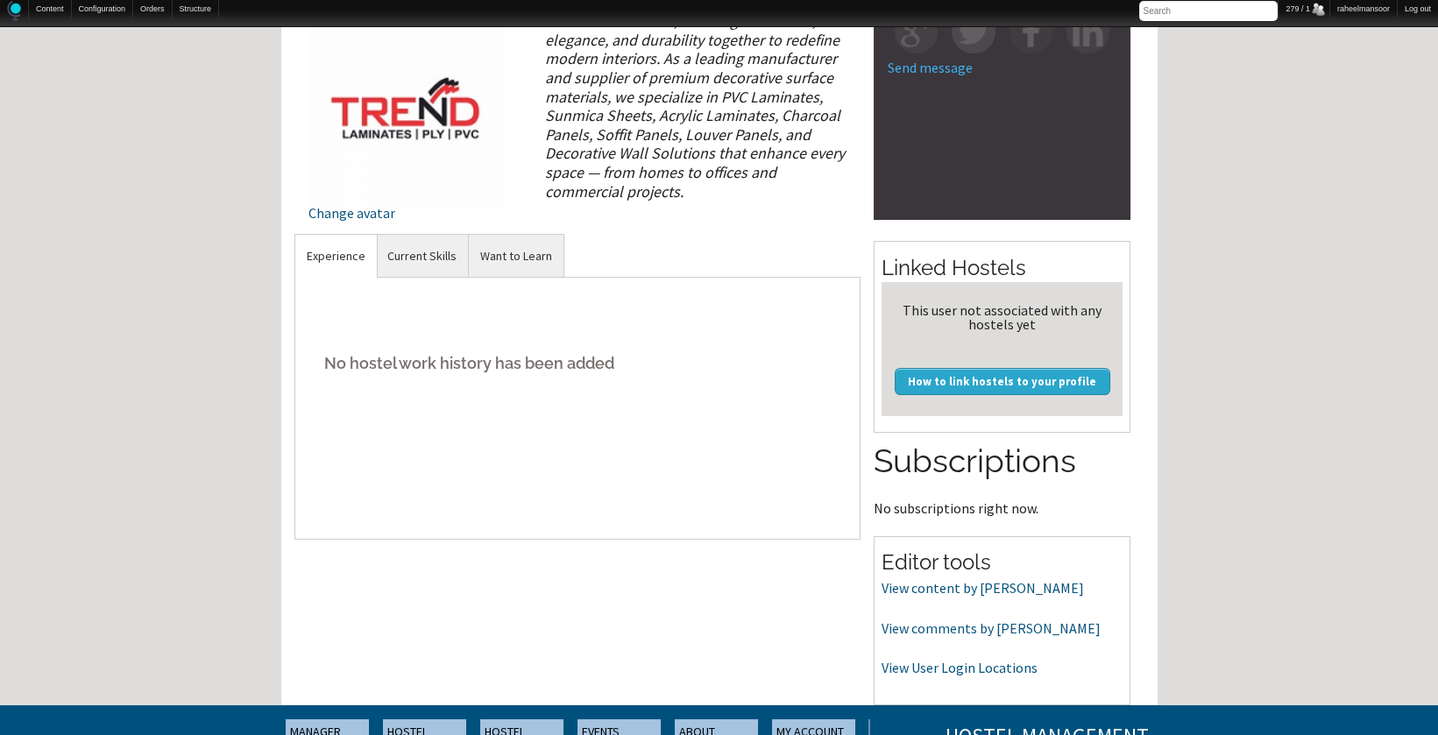
scroll to position [0, 0]
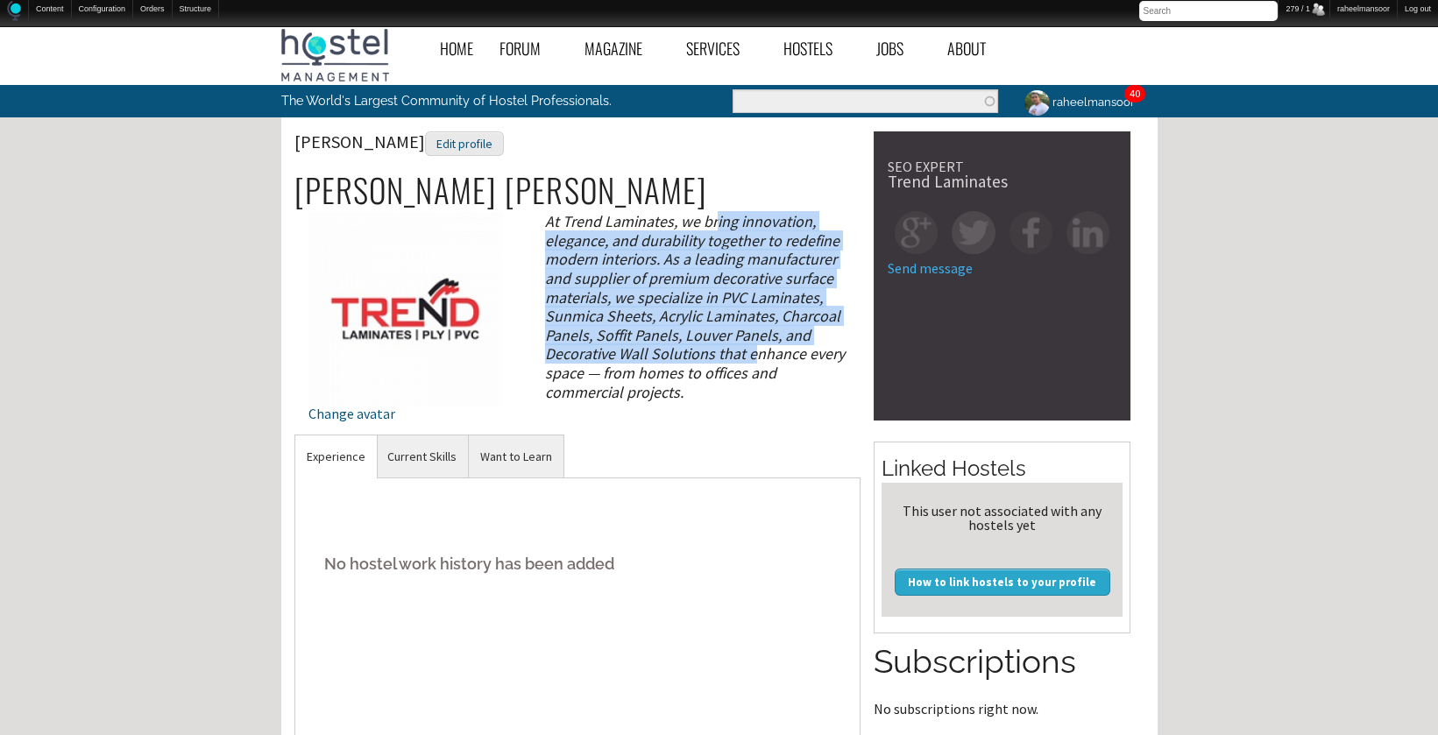
drag, startPoint x: 716, startPoint y: 224, endPoint x: 755, endPoint y: 354, distance: 135.5
click at [755, 354] on div "At Trend Laminates, we bring innovation, elegance, and durability together to r…" at bounding box center [695, 306] width 330 height 189
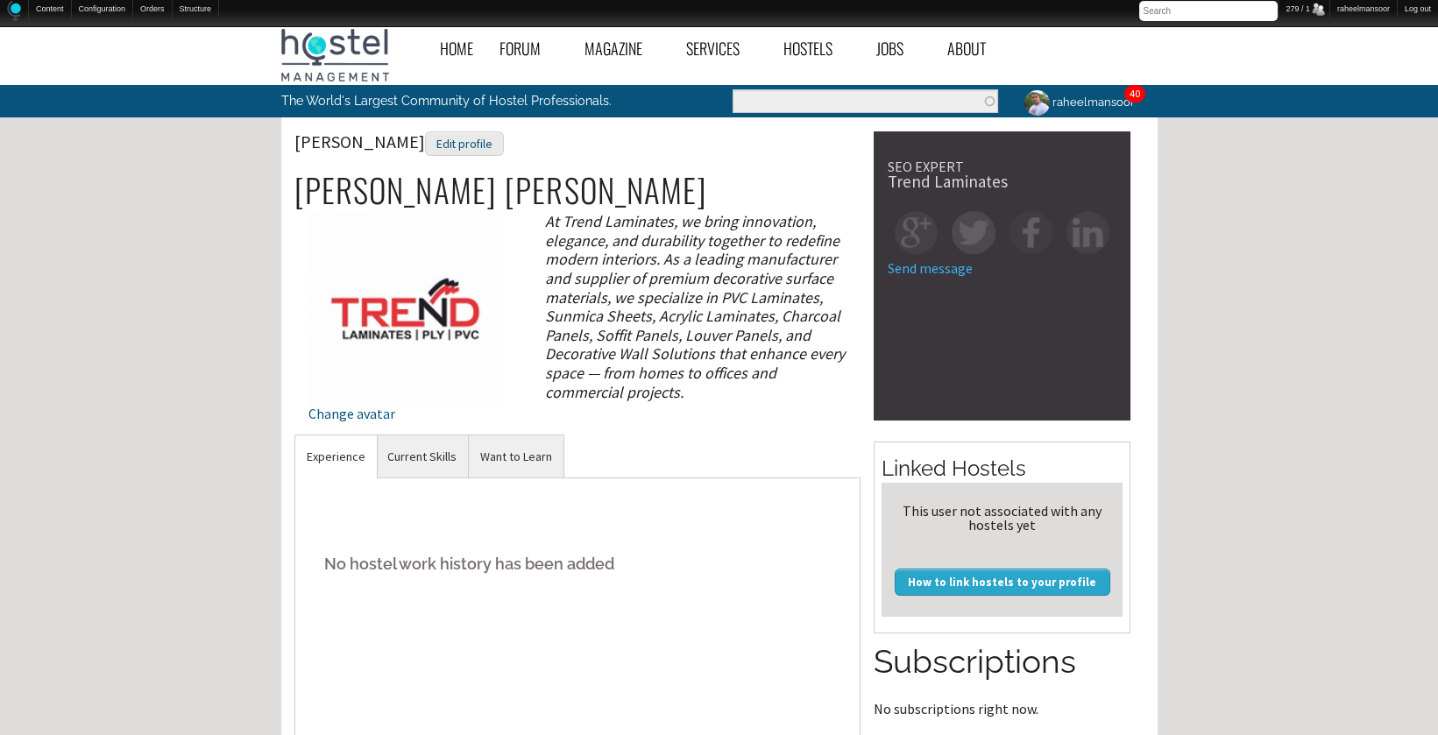
click at [814, 440] on section "Experience No hostel work history has been added" at bounding box center [577, 588] width 567 height 307
click at [455, 140] on div "Edit profile" at bounding box center [464, 143] width 79 height 25
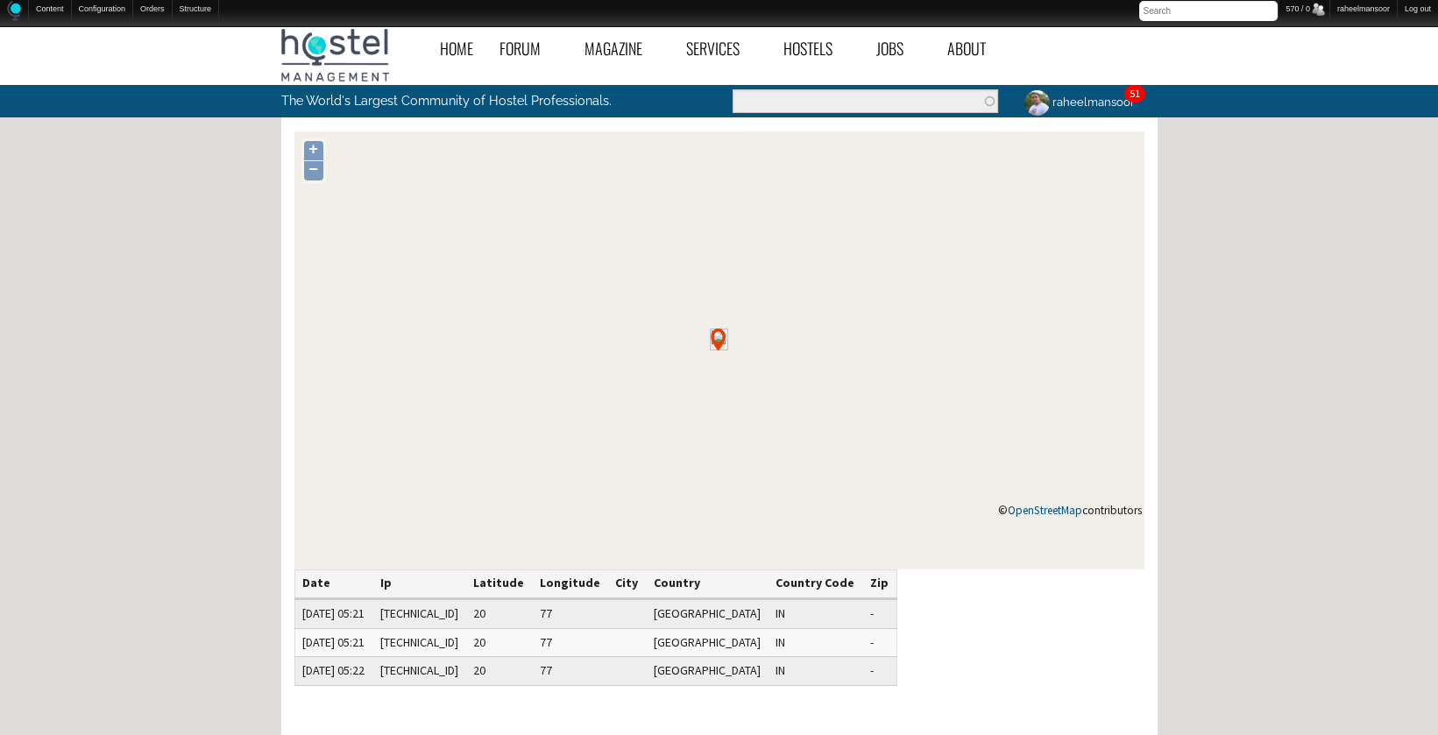
click at [127, 421] on div "Home Forum « Back Forum Forums Index « Back Forums Index New Posts Recent Activ…" at bounding box center [719, 550] width 1438 height 1064
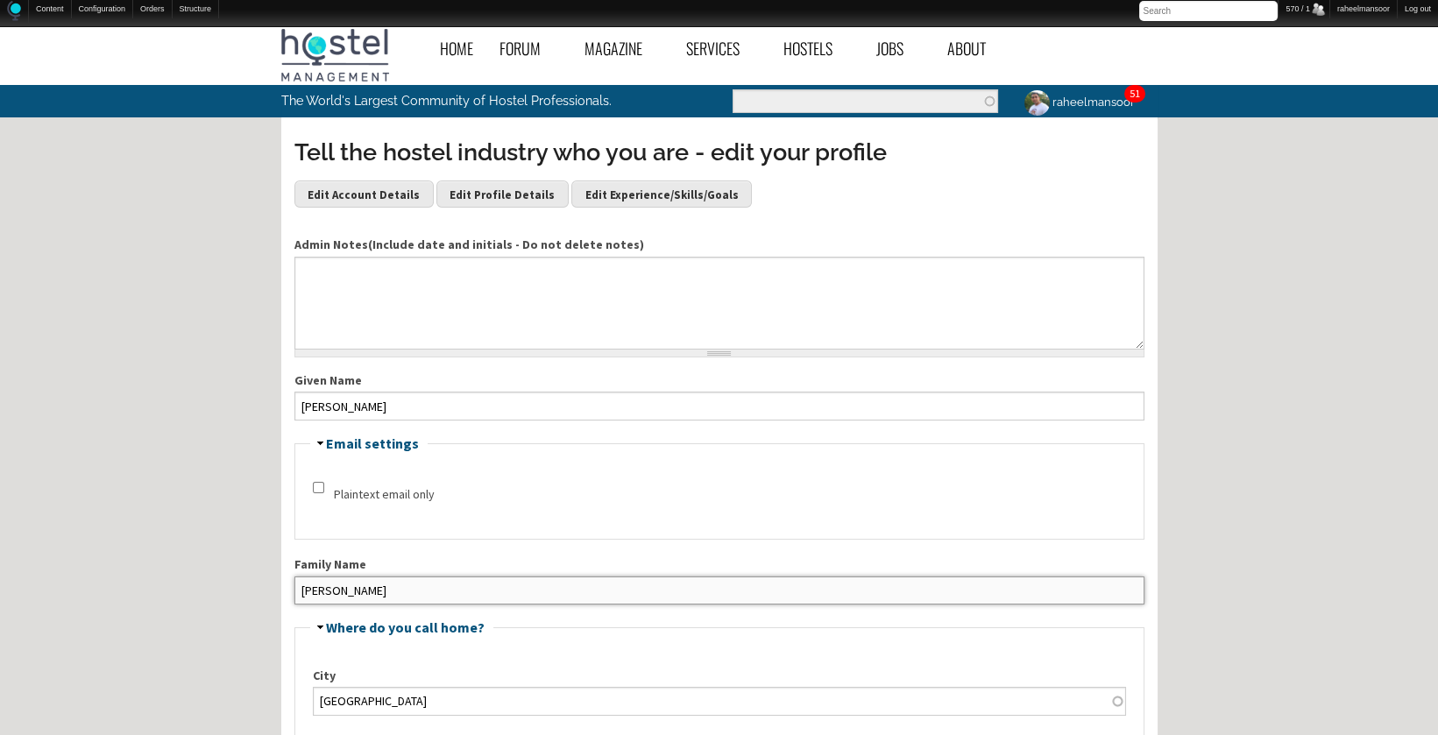
drag, startPoint x: 304, startPoint y: 586, endPoint x: 494, endPoint y: 589, distance: 190.1
click at [494, 589] on input "Pankaj Sharma" at bounding box center [719, 590] width 850 height 28
type input "Sharma"
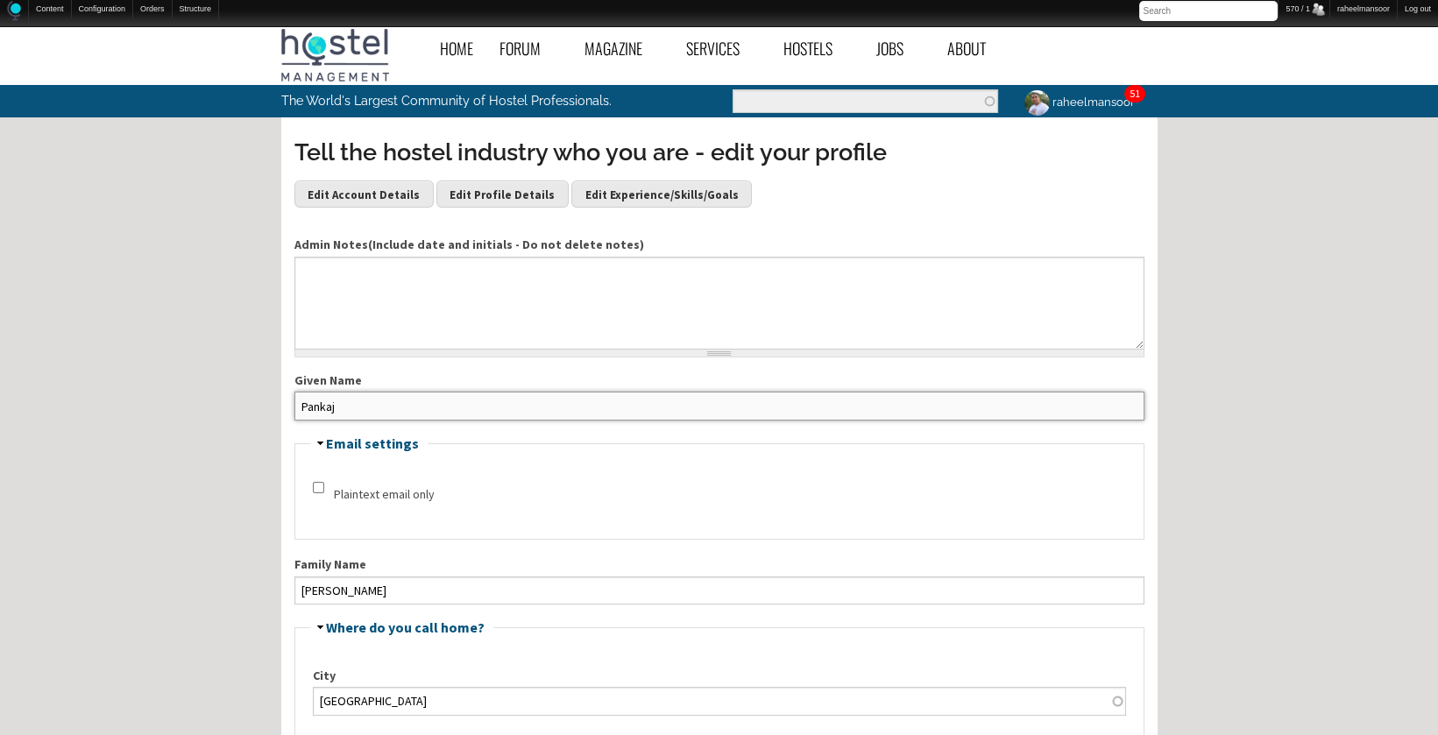
type input "Pankaj"
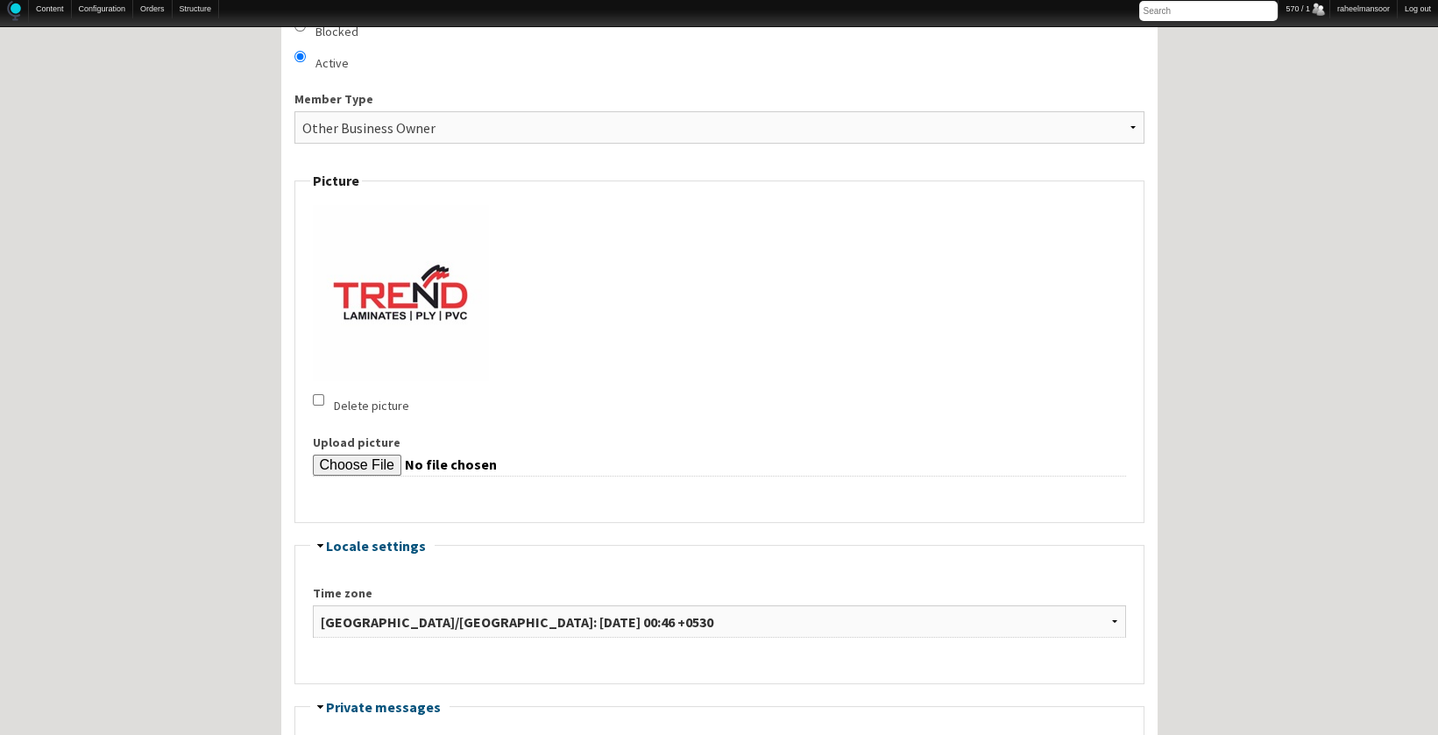
scroll to position [2193, 0]
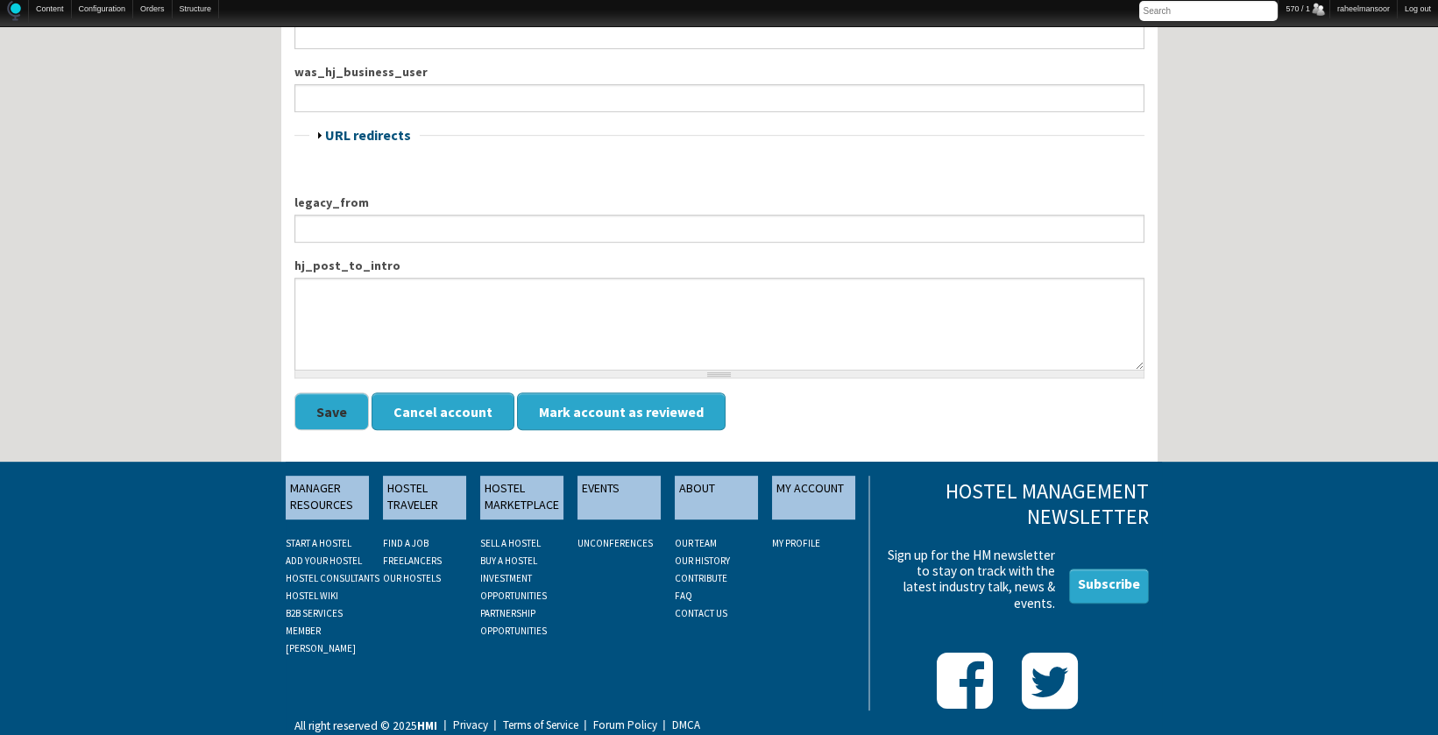
click at [315, 411] on button "Save" at bounding box center [331, 412] width 74 height 38
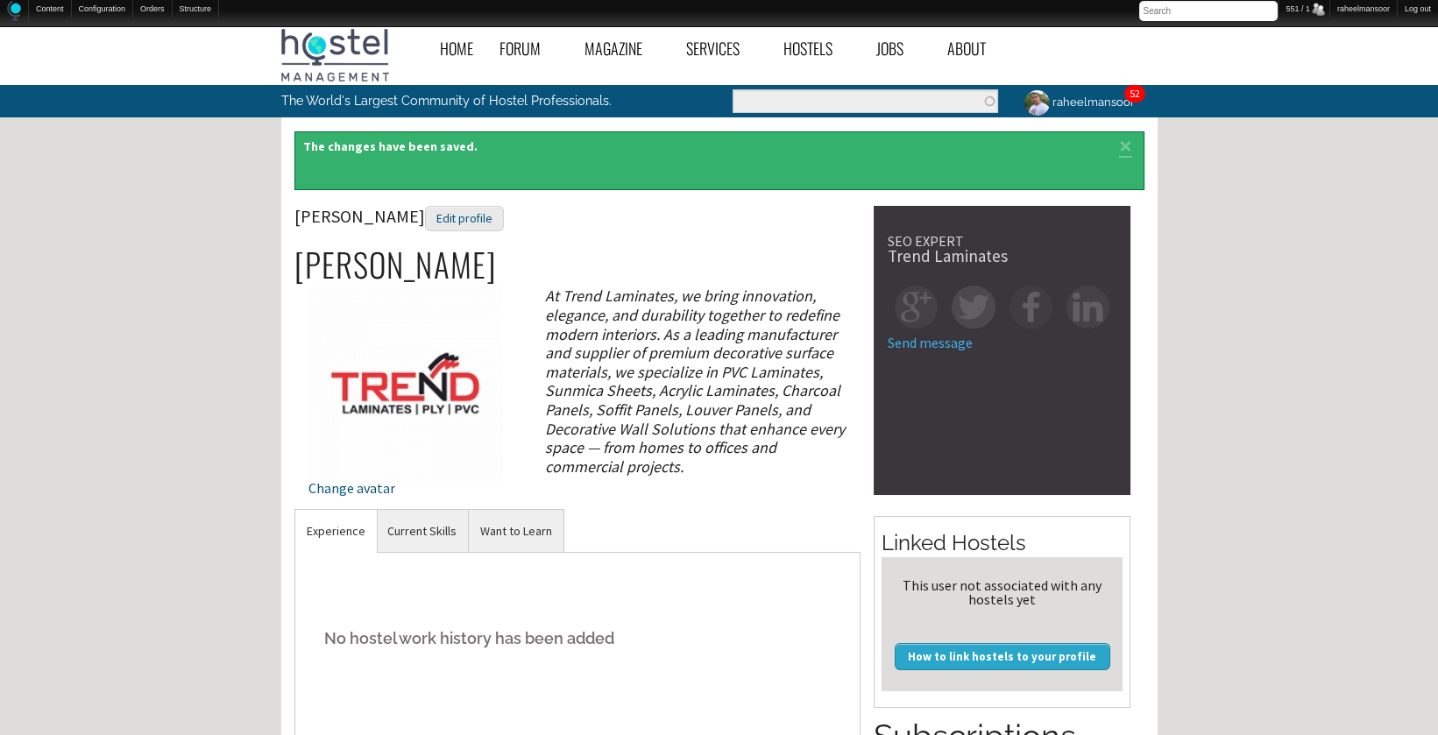
click at [161, 322] on div "Home Forum « Back Forum Forums Index « Back Forums Index New Posts Recent Activ…" at bounding box center [719, 641] width 1438 height 1247
click at [1259, 541] on div "Home Forum « Back Forum Forums Index « Back Forums Index New Posts Recent Activ…" at bounding box center [719, 641] width 1438 height 1247
click at [428, 218] on div "Edit profile" at bounding box center [464, 218] width 79 height 25
click at [460, 221] on div "Edit profile" at bounding box center [464, 218] width 79 height 25
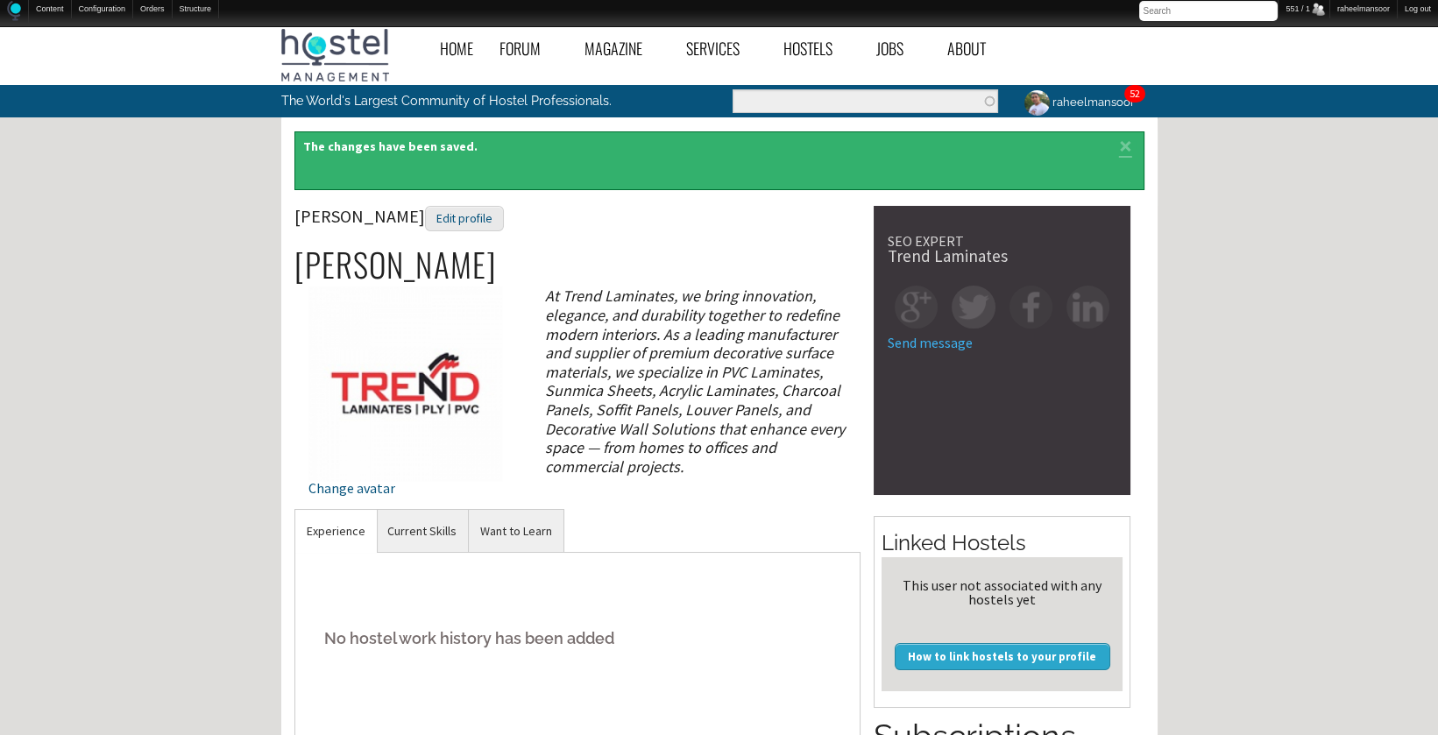
click at [1251, 333] on div "Home Forum « Back Forum Forums Index « Back Forums Index New Posts Recent Activ…" at bounding box center [719, 641] width 1438 height 1247
click at [1244, 387] on div "Home Forum « Back Forum Forums Index « Back Forums Index New Posts Recent Activ…" at bounding box center [719, 641] width 1438 height 1247
click at [1267, 404] on div "Home Forum « Back Forum Forums Index « Back Forums Index New Posts Recent Activ…" at bounding box center [719, 641] width 1438 height 1247
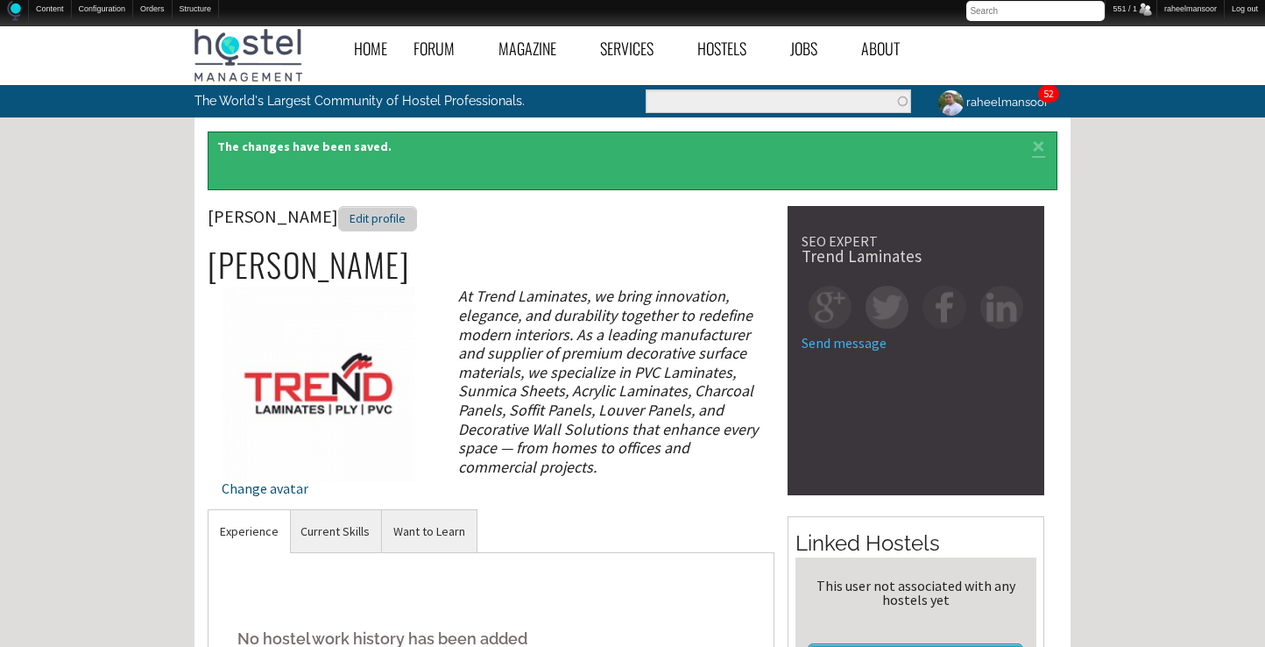
click at [381, 212] on div "Edit profile" at bounding box center [377, 218] width 79 height 25
click at [382, 217] on div "Edit profile" at bounding box center [377, 218] width 79 height 25
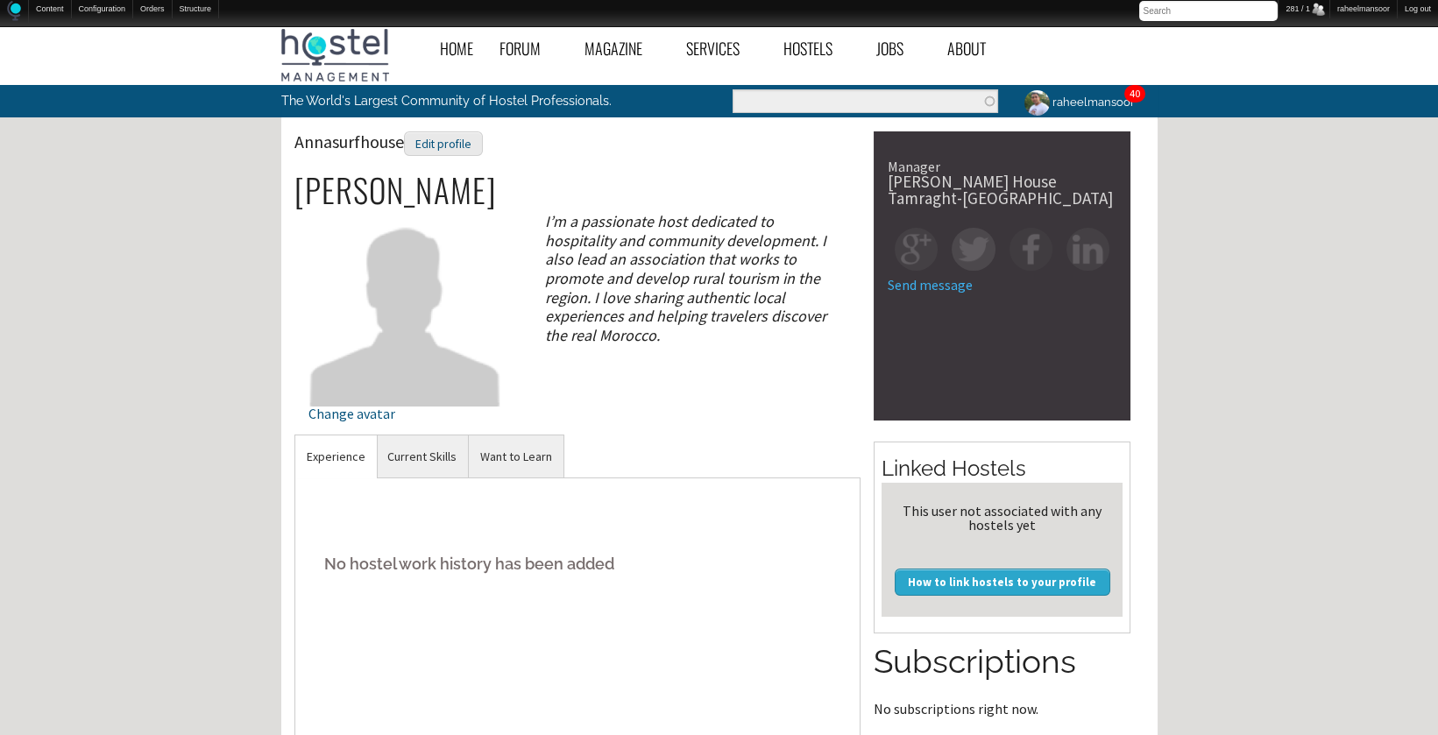
click at [763, 470] on section "Experience No hostel work history has been added" at bounding box center [577, 588] width 567 height 307
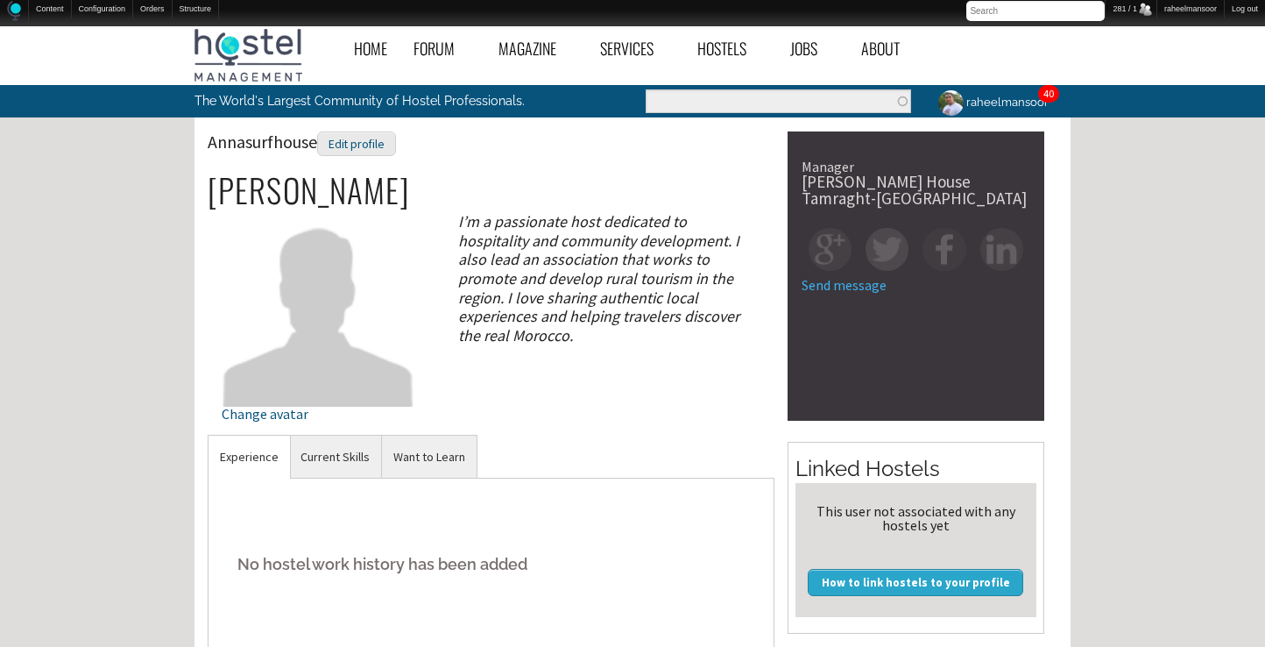
click at [639, 195] on h2 "[PERSON_NAME]" at bounding box center [491, 190] width 567 height 37
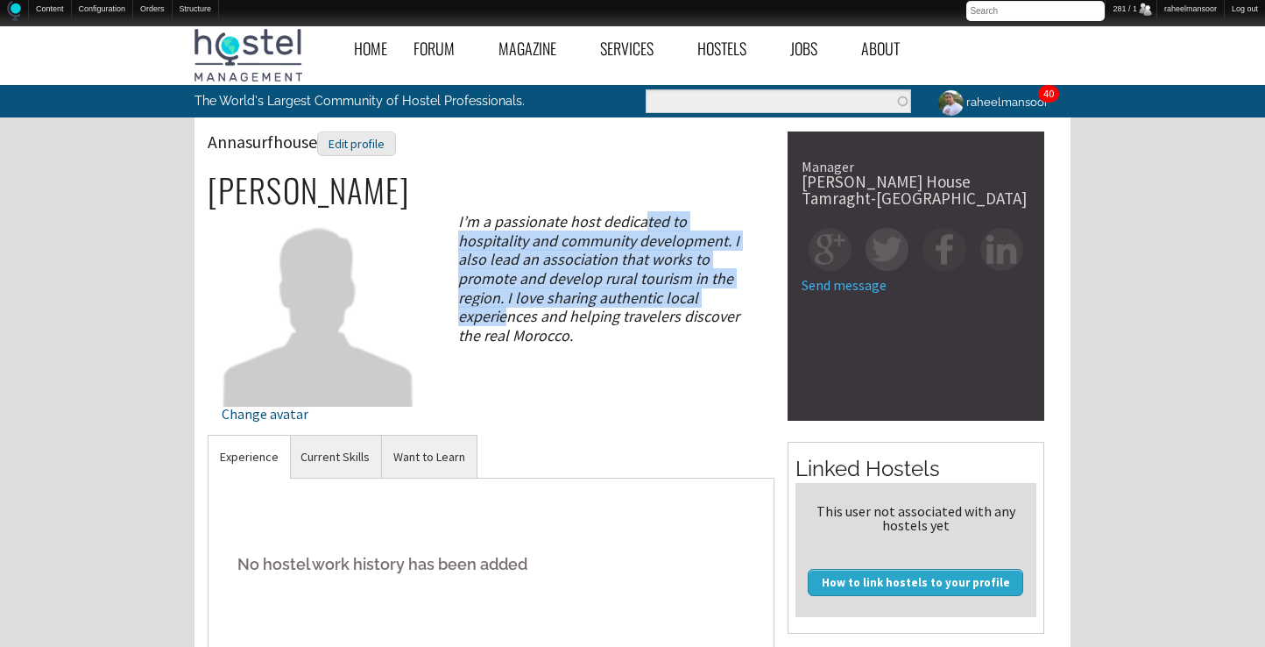
drag, startPoint x: 642, startPoint y: 214, endPoint x: 660, endPoint y: 299, distance: 86.8
click at [660, 299] on div "I’m a passionate host dedicated to hospitality and community development. I als…" at bounding box center [608, 278] width 330 height 132
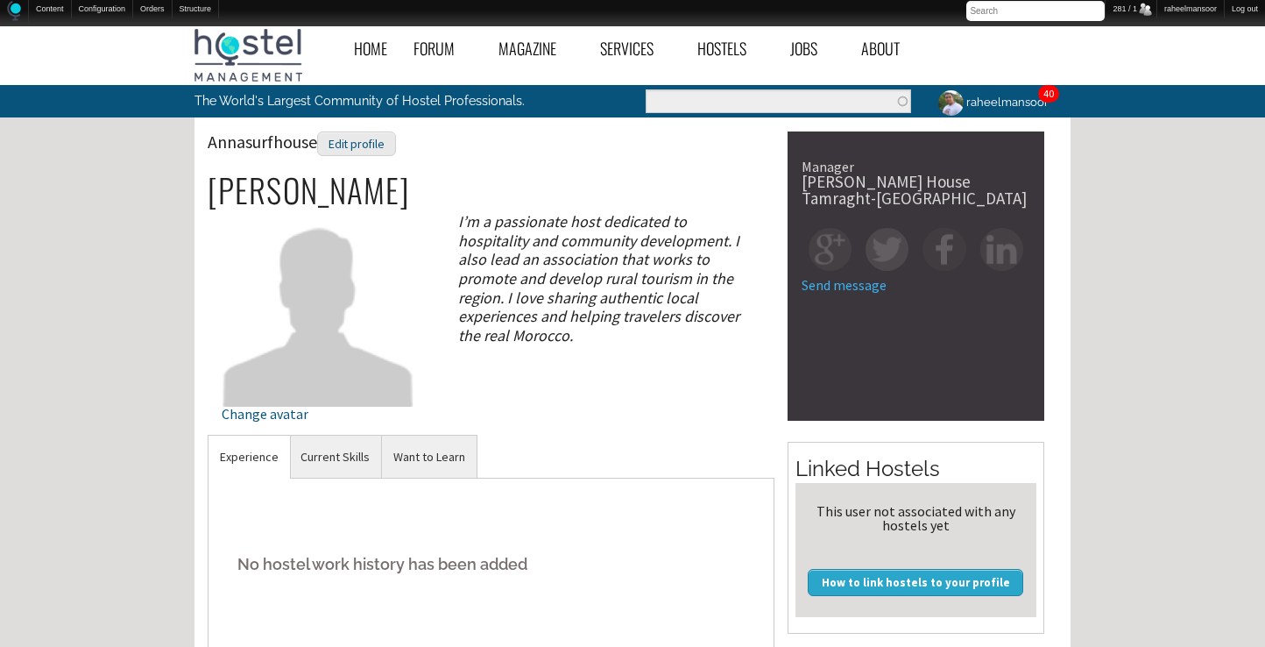
click at [717, 383] on div "Annasurfhouse Edit profile [PERSON_NAME] Change avatar I’m a passionate host de…" at bounding box center [491, 282] width 567 height 303
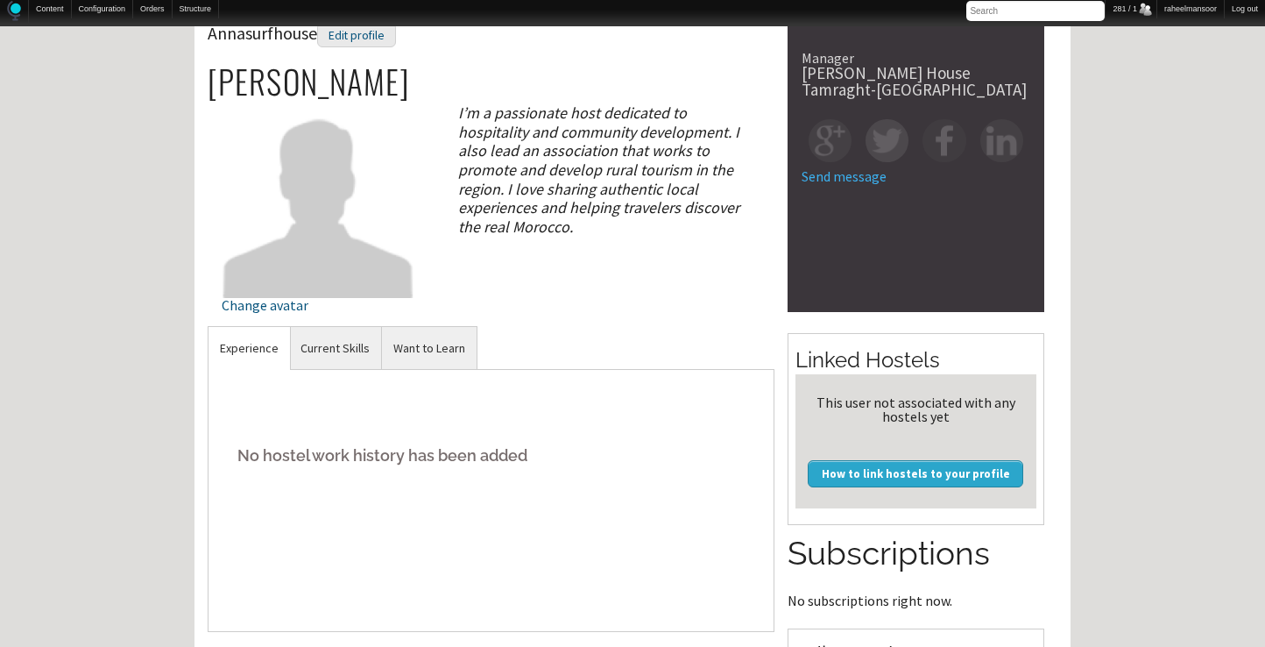
scroll to position [112, 0]
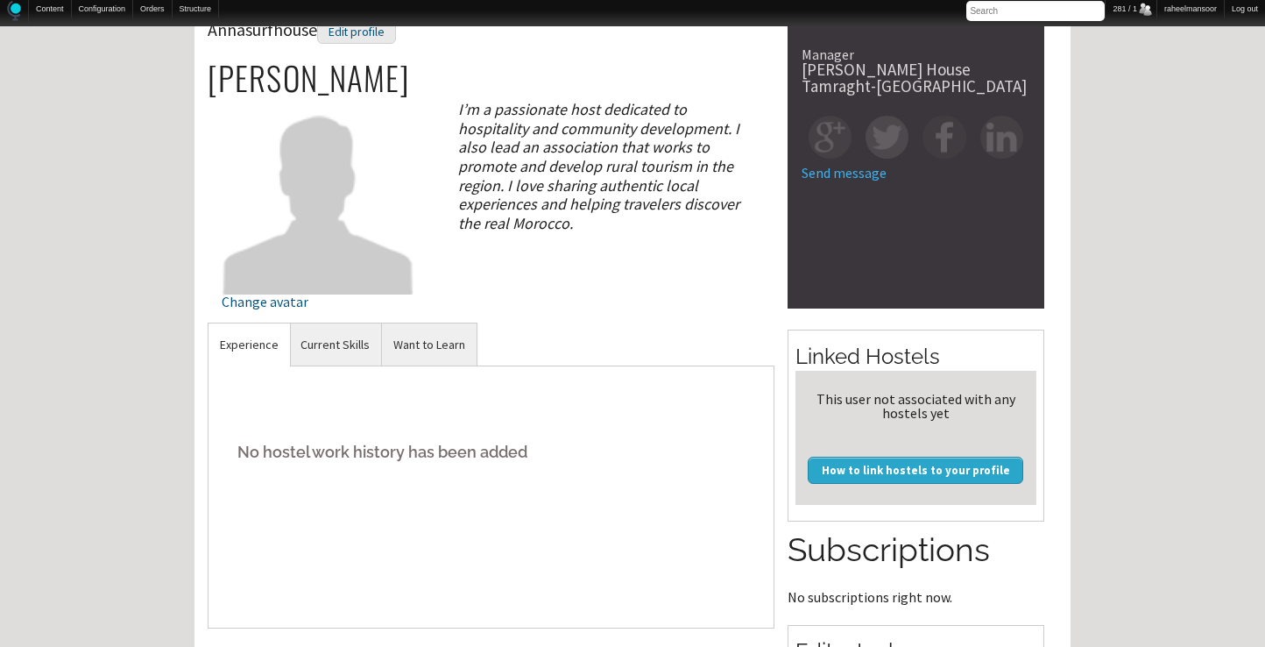
click at [682, 423] on div "No hostel work history has been added" at bounding box center [491, 496] width 567 height 263
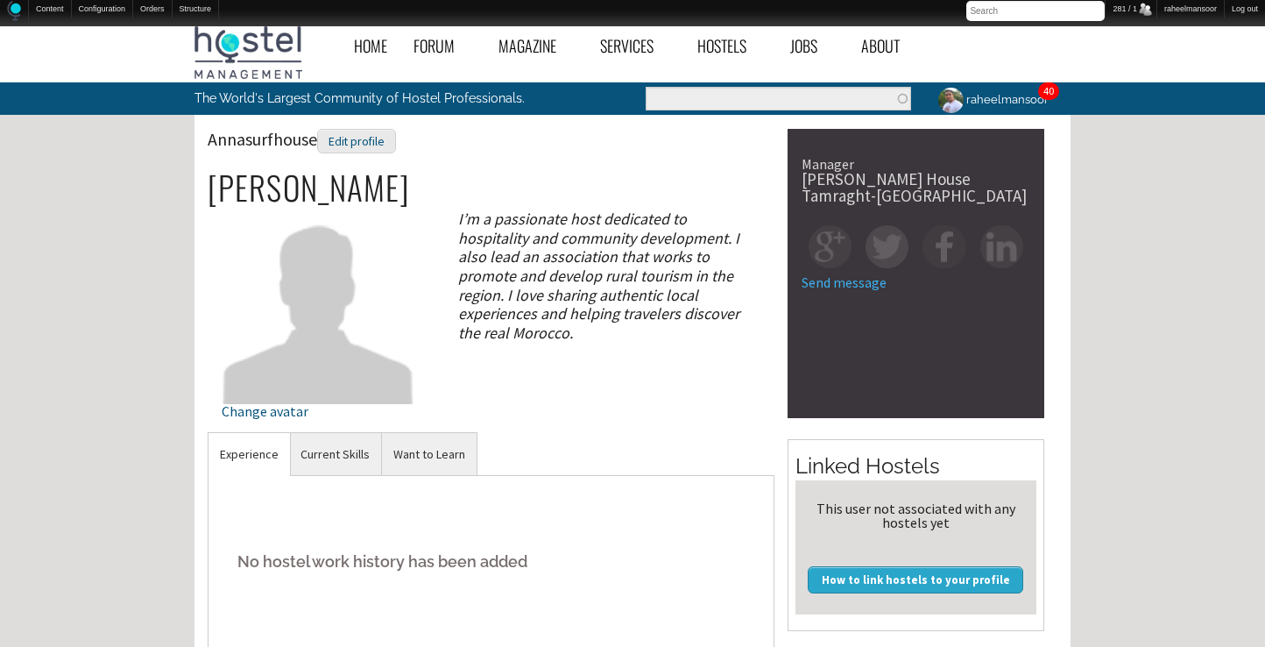
scroll to position [0, 0]
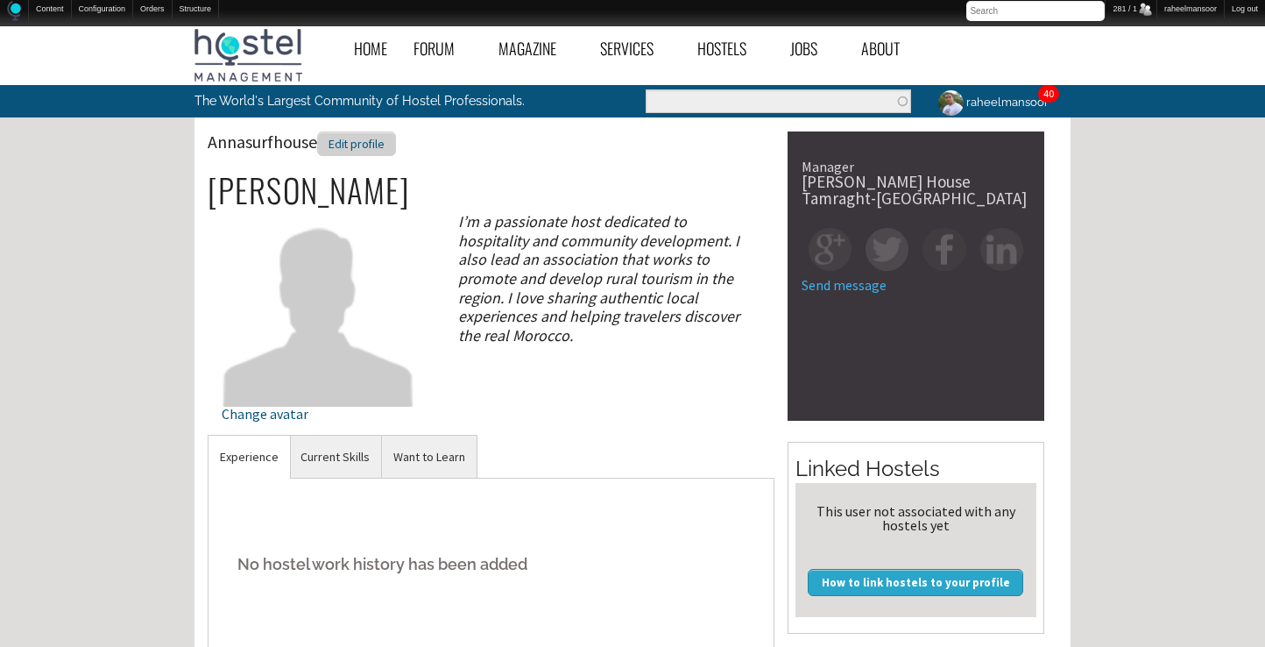
click at [364, 140] on div "Edit profile" at bounding box center [356, 143] width 79 height 25
click at [1088, 346] on div "Home Forum « Back Forum Forums Index « Back Forums Index New Posts Recent Activ…" at bounding box center [632, 604] width 1265 height 1172
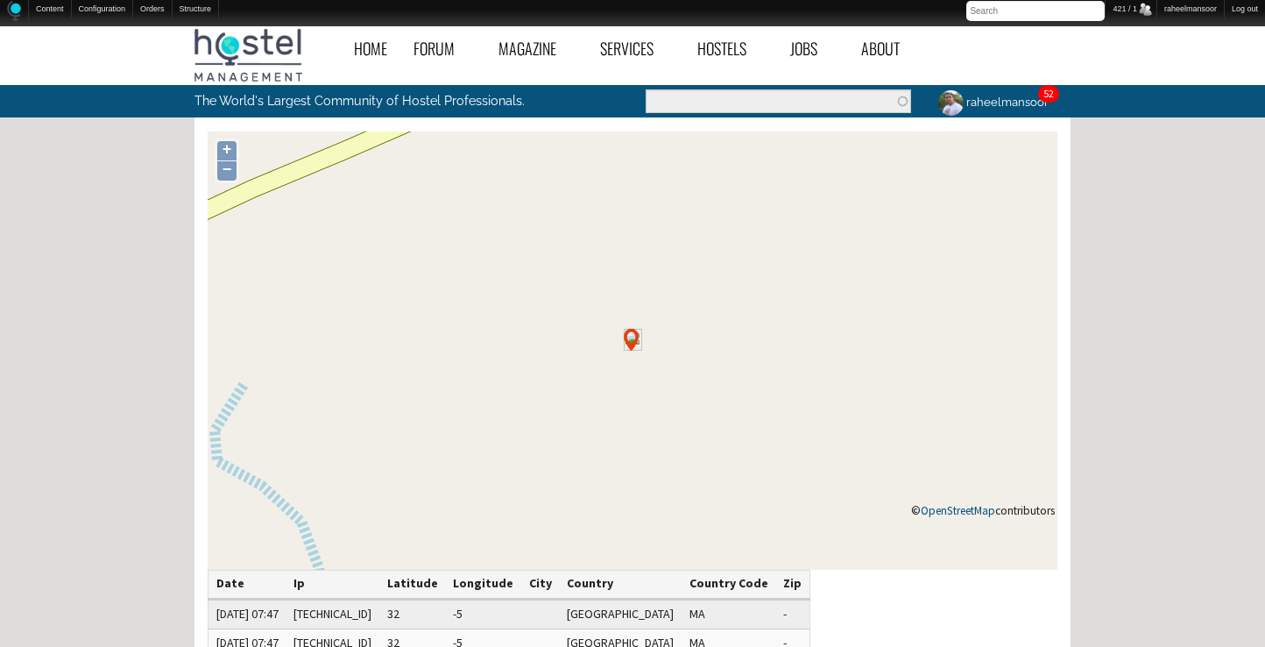
scroll to position [280, 0]
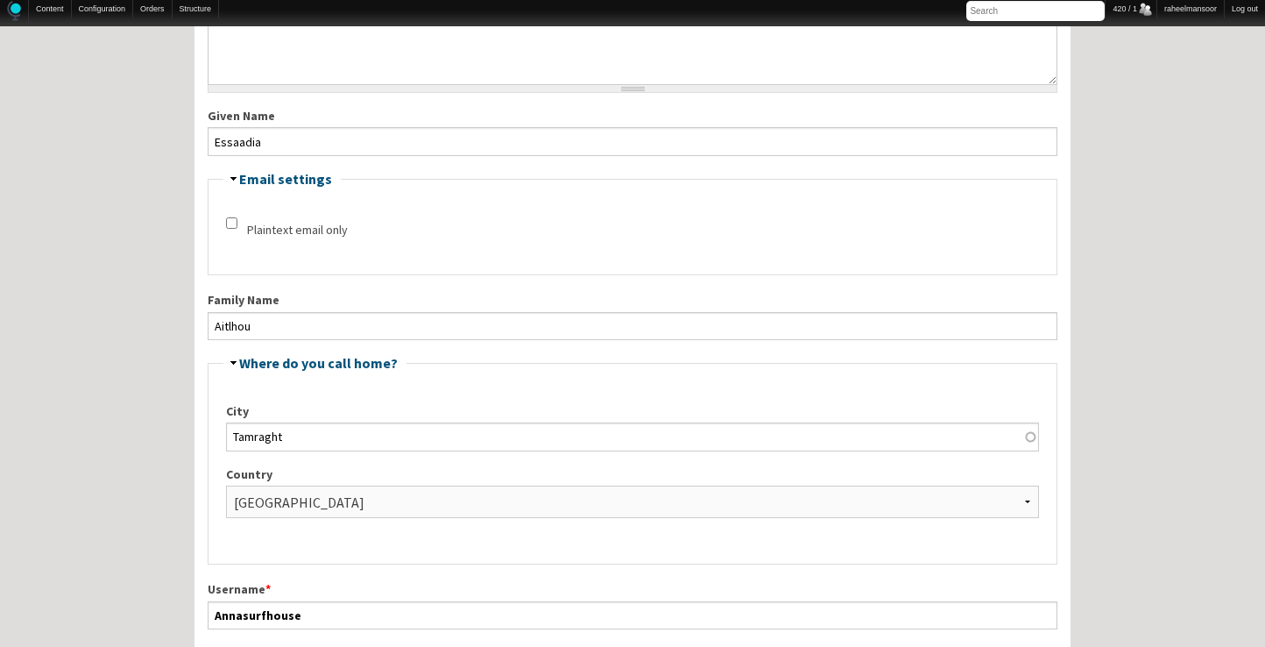
scroll to position [280, 0]
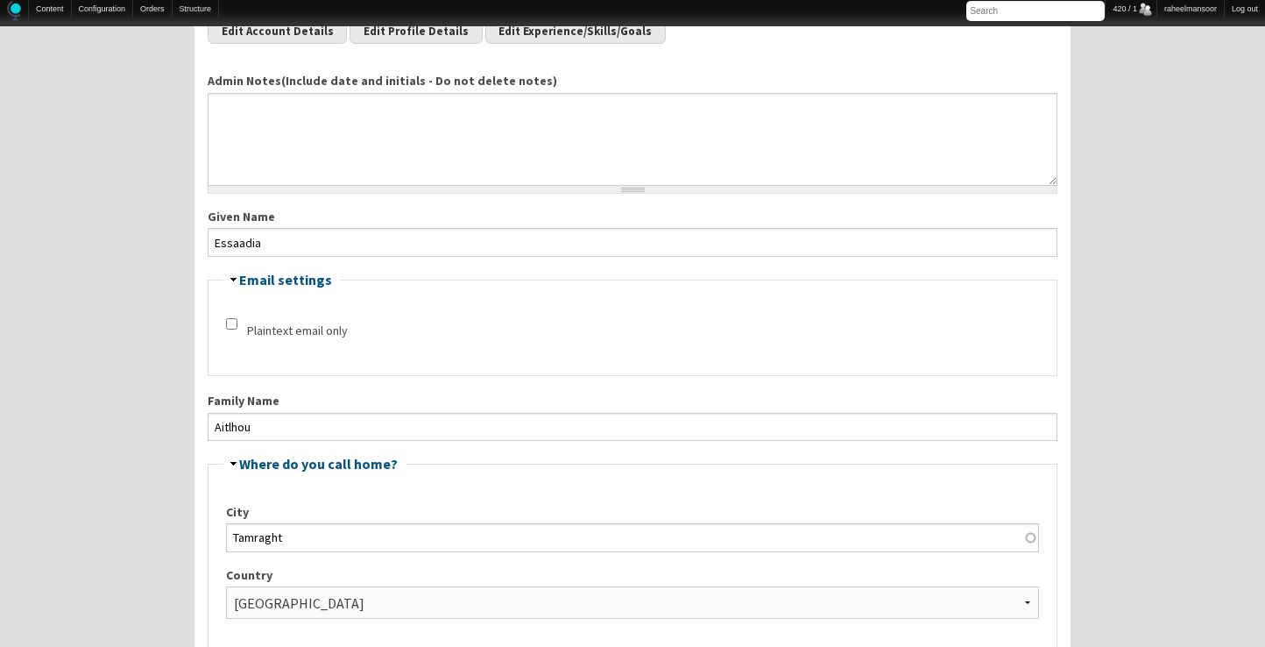
scroll to position [0, 0]
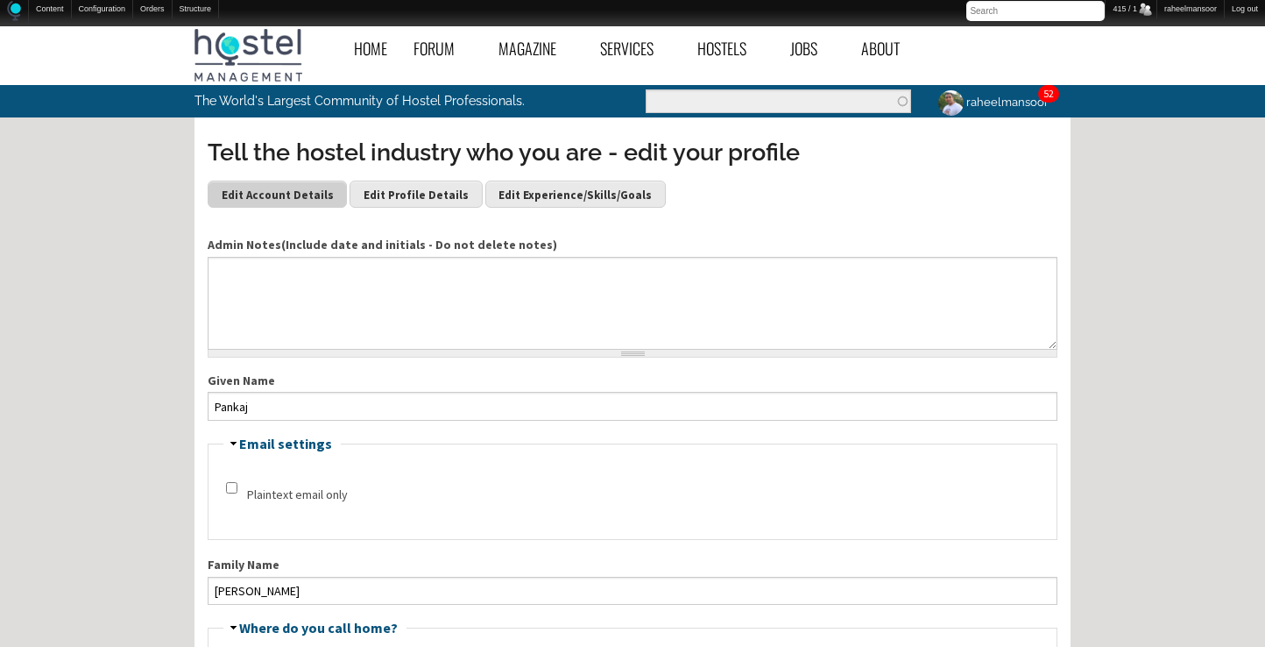
click at [308, 195] on link "Edit Account Details" at bounding box center [277, 193] width 139 height 26
click at [401, 188] on link "Edit Profile Details" at bounding box center [416, 193] width 132 height 26
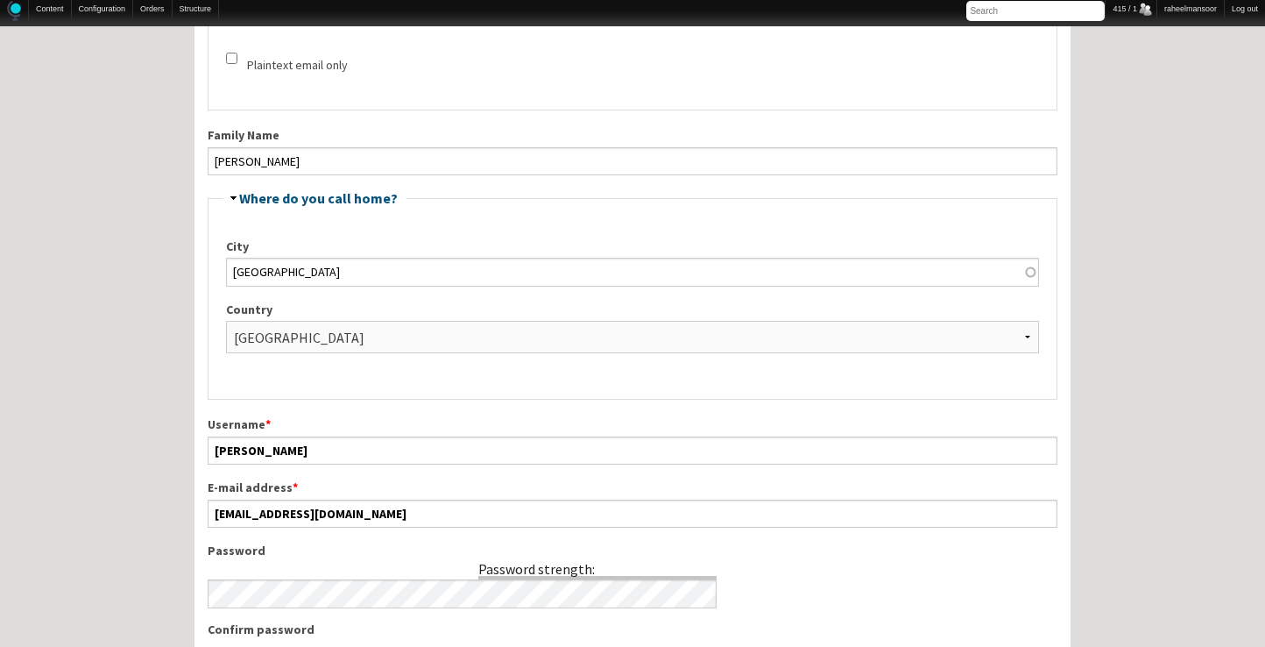
scroll to position [1121, 0]
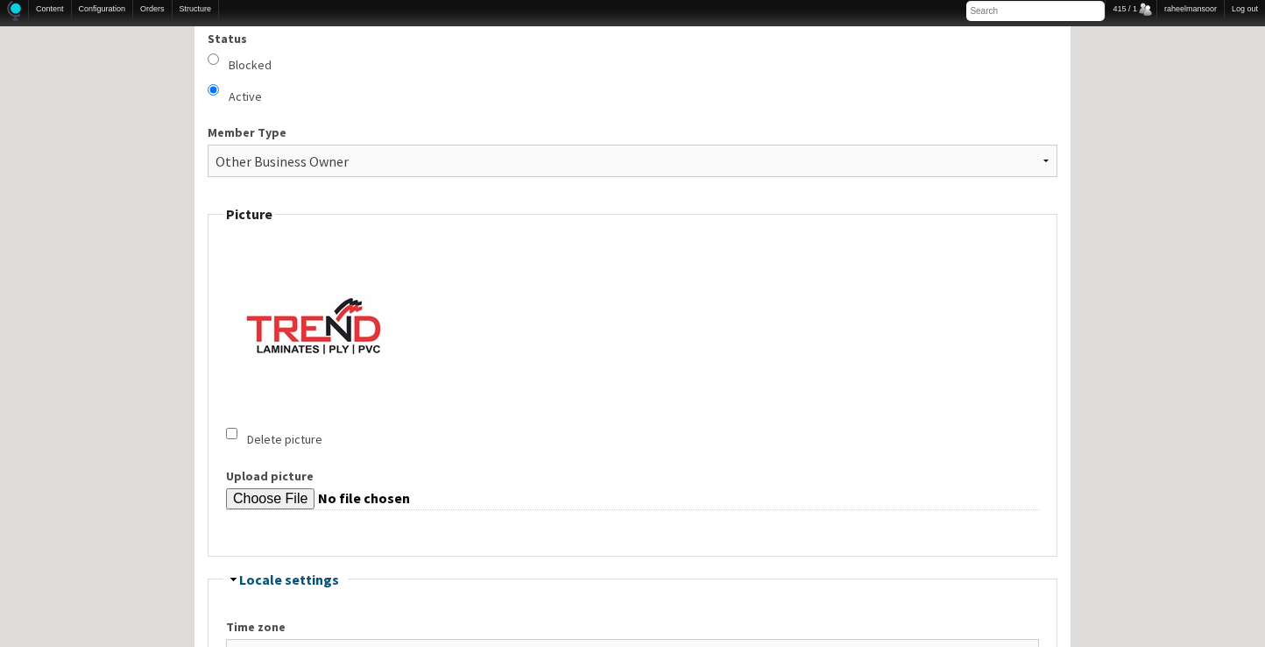
click at [211, 56] on input "Blocked" at bounding box center [213, 58] width 11 height 11
radio input "true"
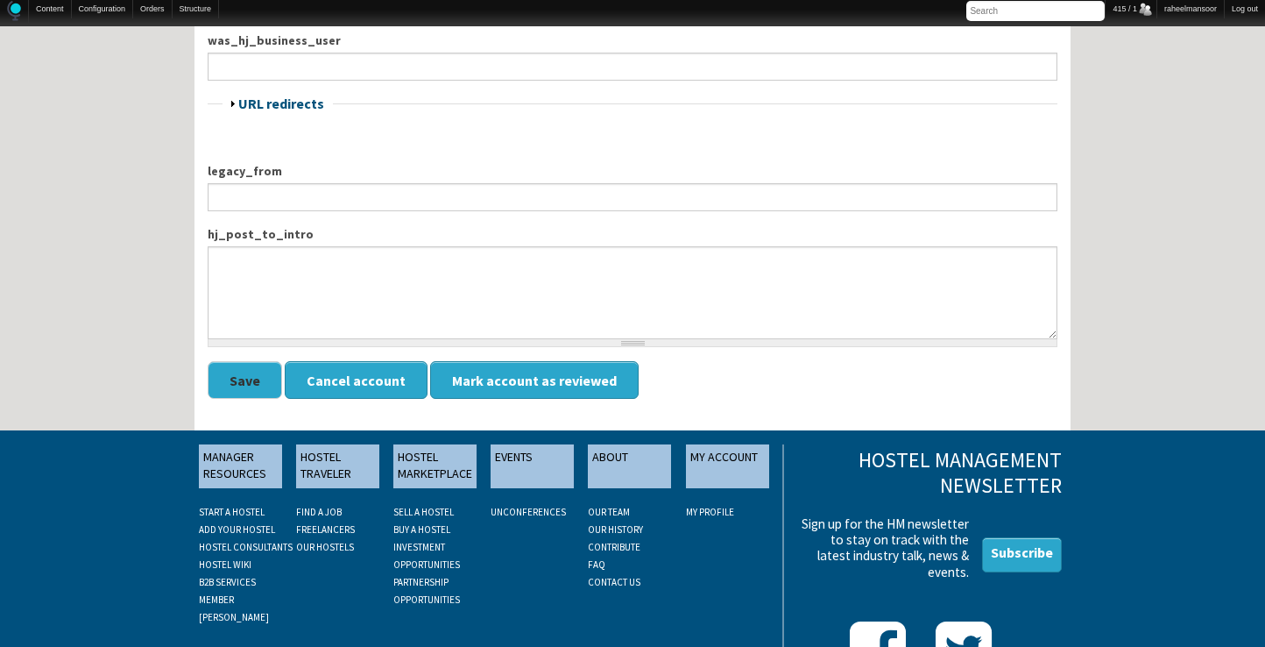
scroll to position [2282, 0]
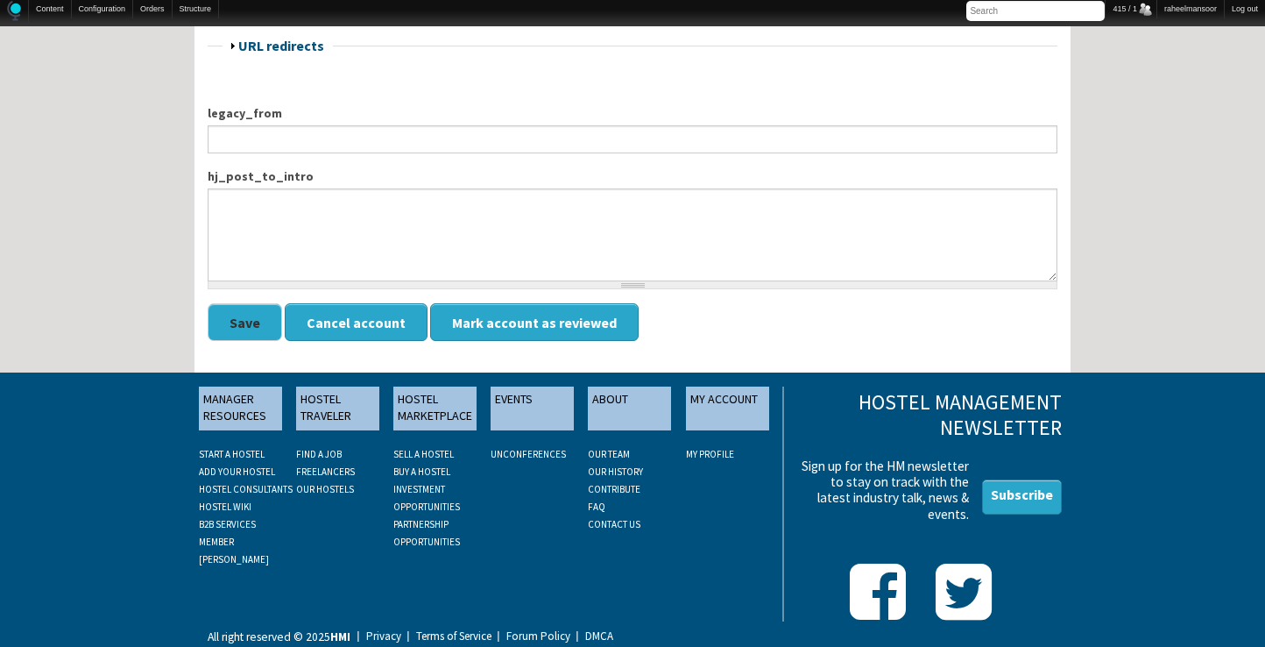
click at [244, 308] on button "Save" at bounding box center [245, 322] width 74 height 38
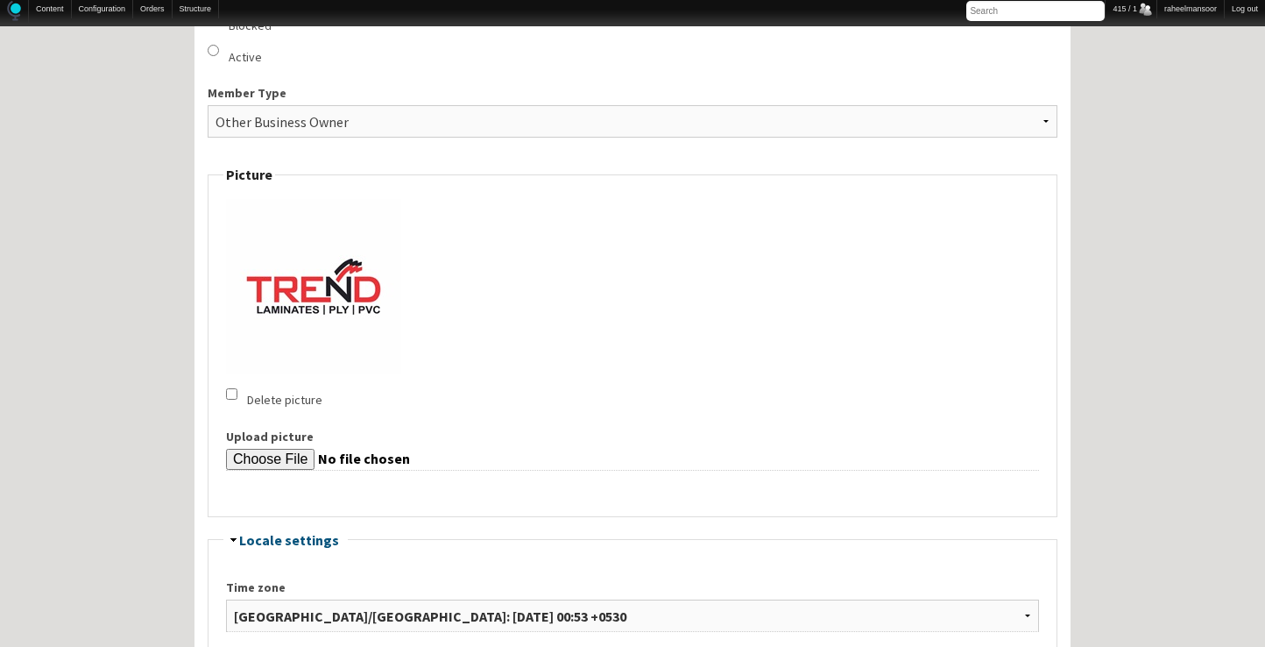
scroll to position [881, 0]
